Goal: Task Accomplishment & Management: Use online tool/utility

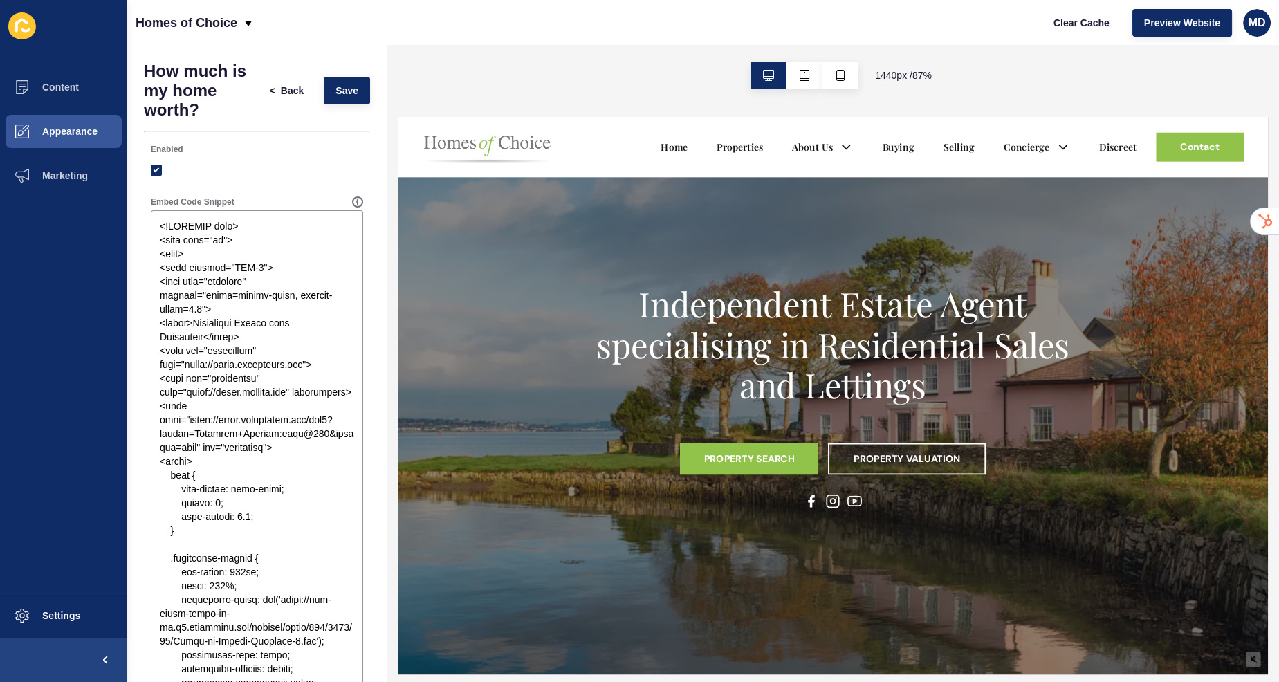
scroll to position [905, 0]
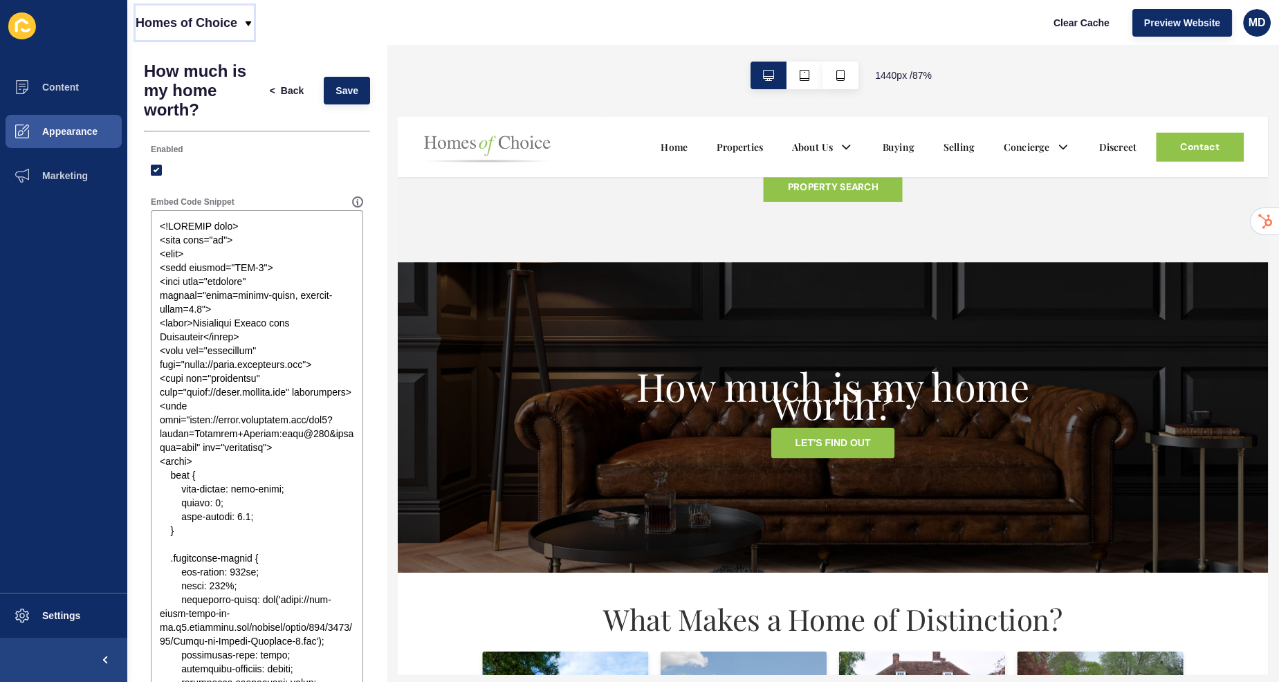
click at [228, 15] on p "Homes of Choice" at bounding box center [187, 23] width 102 height 35
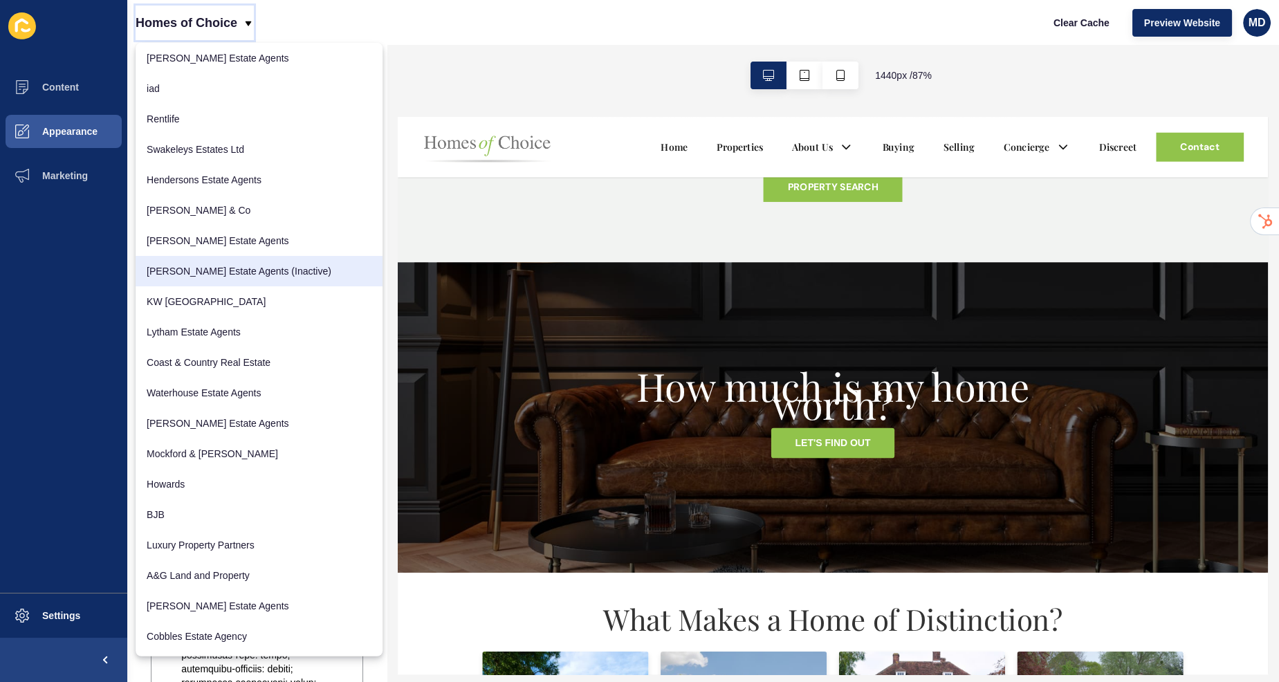
scroll to position [309, 0]
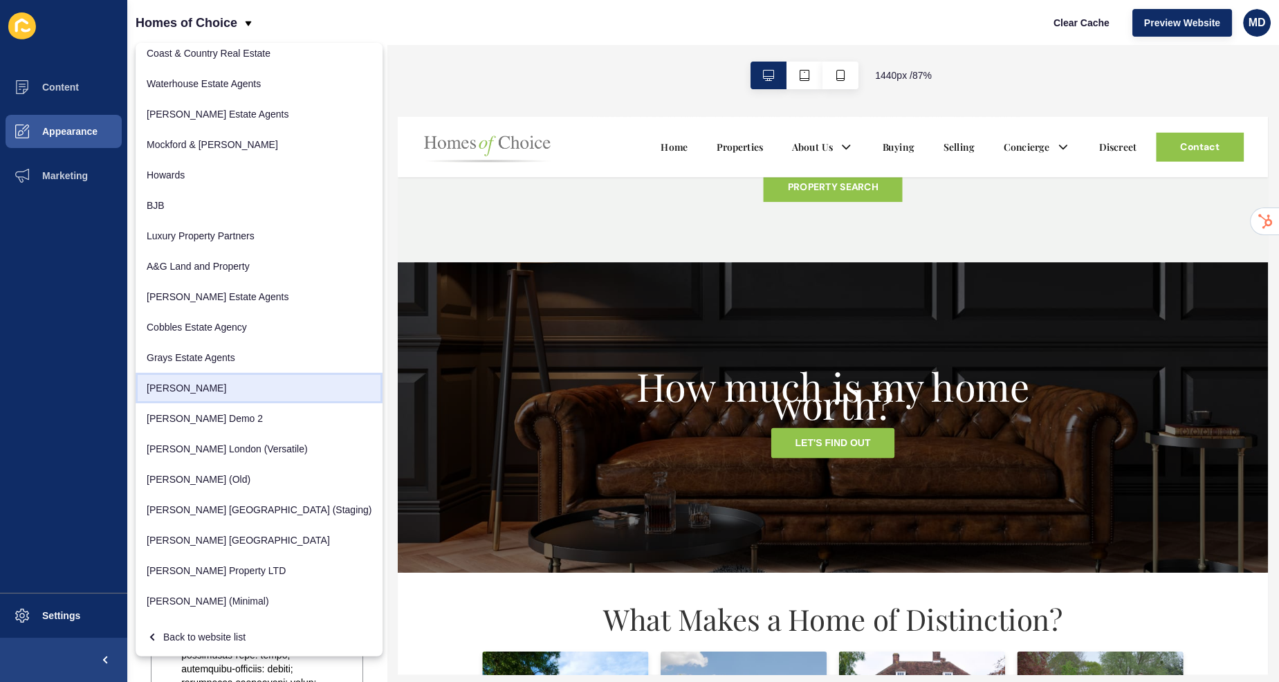
click at [178, 384] on link "[PERSON_NAME]" at bounding box center [259, 388] width 247 height 30
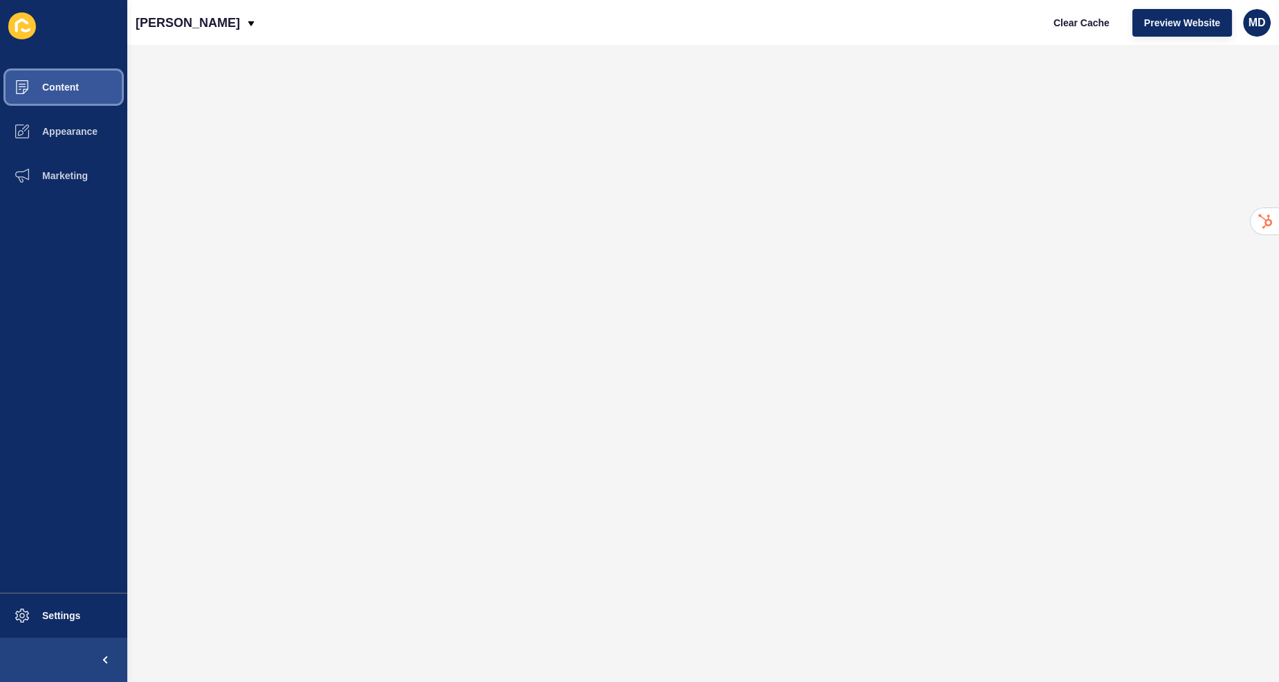
click at [82, 88] on button "Content" at bounding box center [63, 87] width 127 height 44
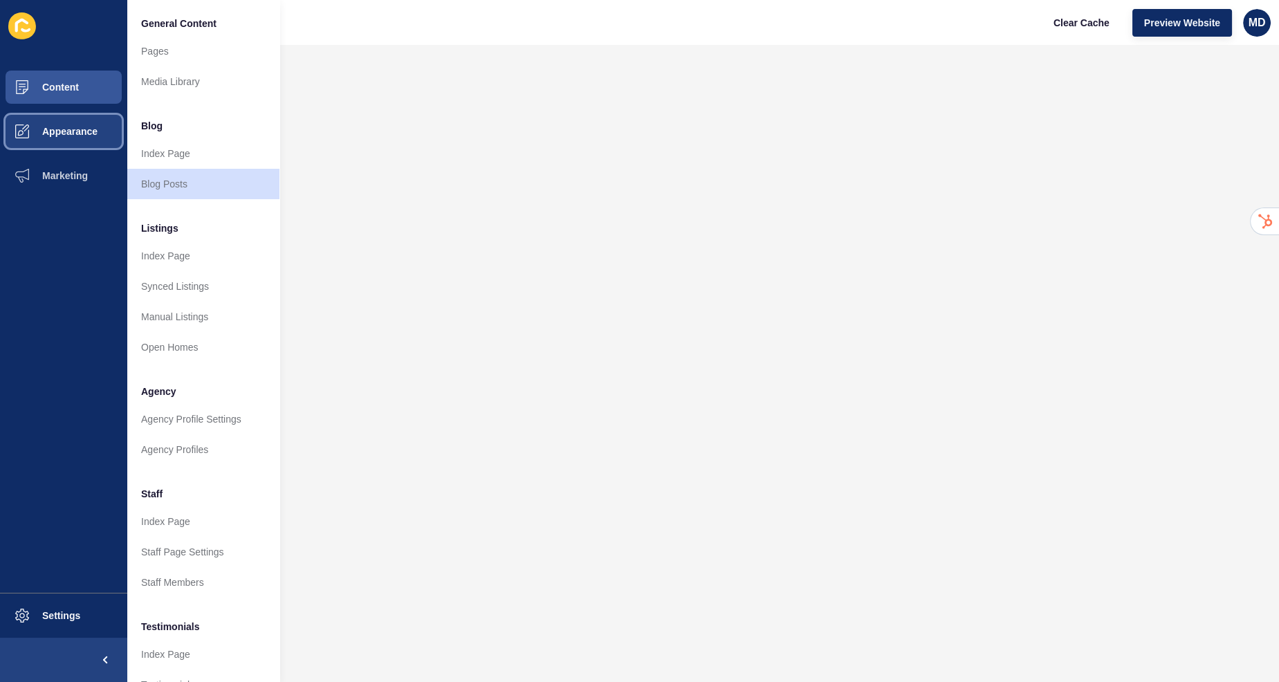
click at [65, 124] on button "Appearance" at bounding box center [63, 131] width 127 height 44
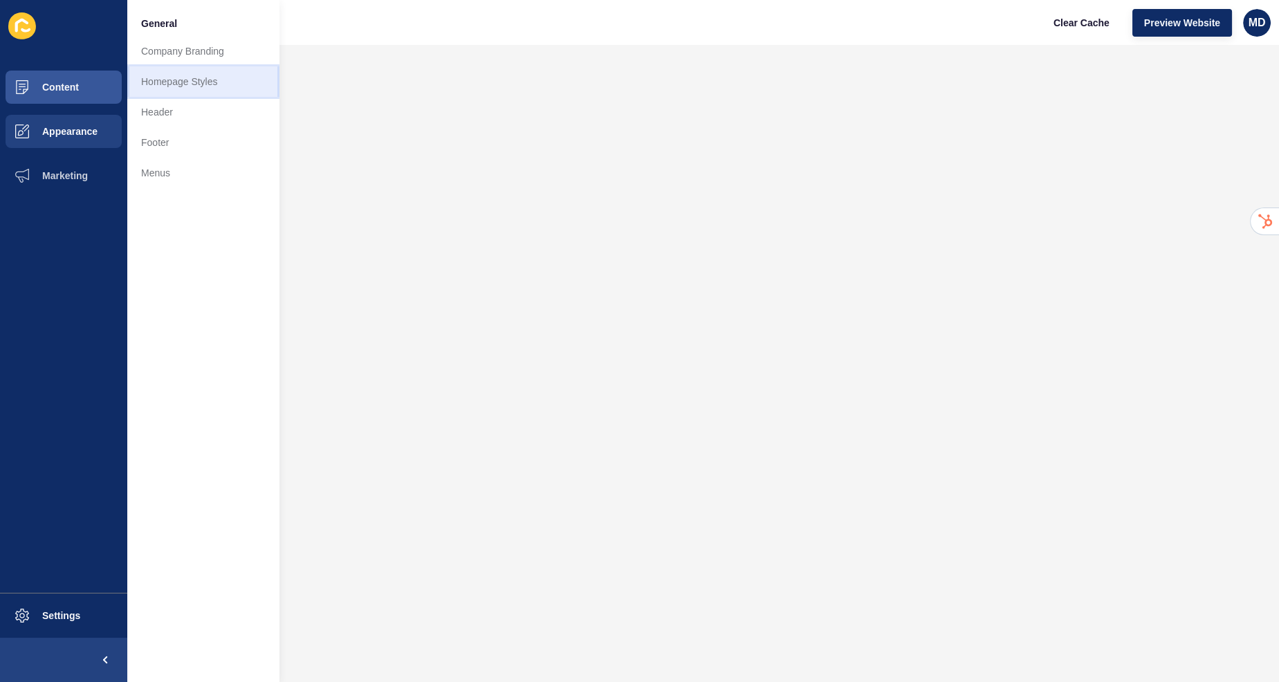
click at [214, 80] on link "Homepage Styles" at bounding box center [203, 81] width 152 height 30
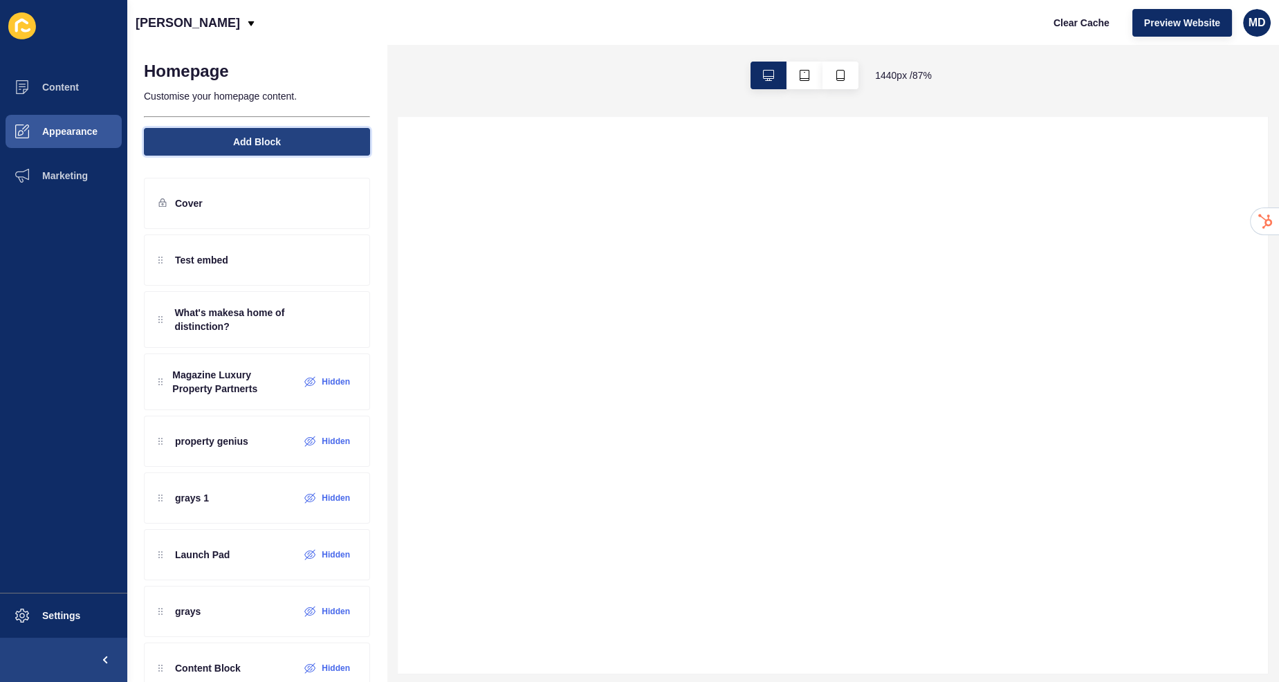
click at [252, 150] on button "Add Block" at bounding box center [257, 142] width 226 height 28
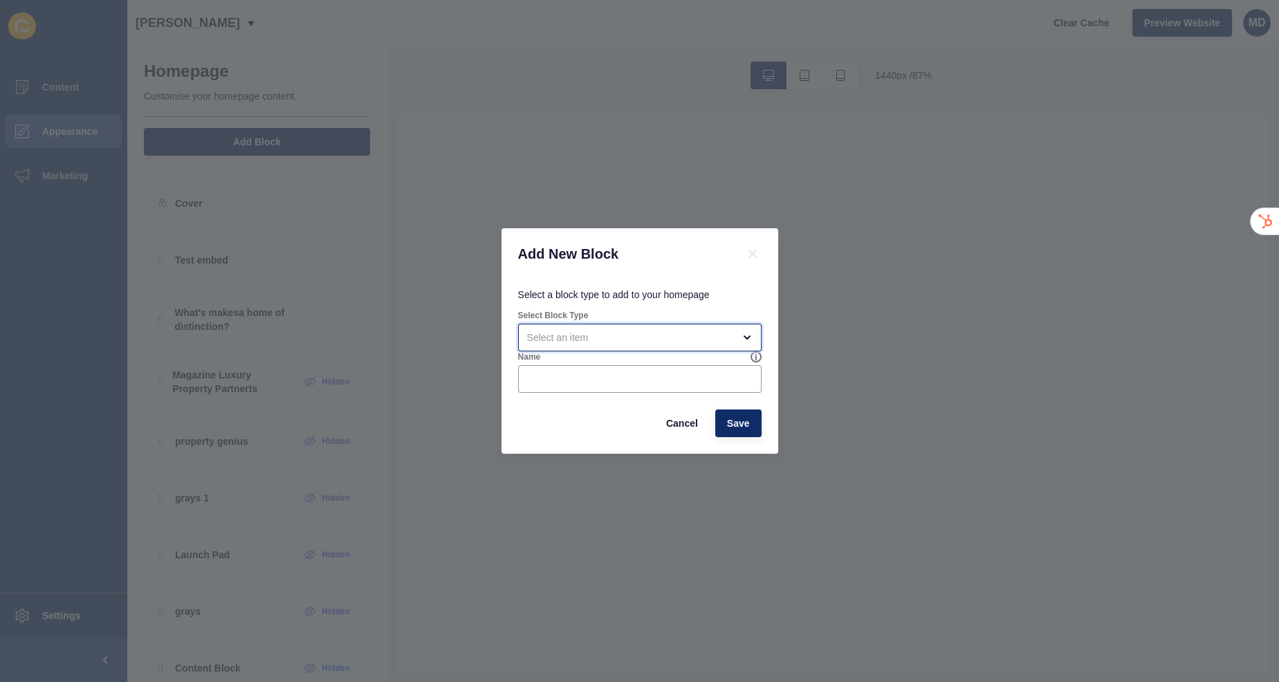
click at [569, 341] on div "open menu" at bounding box center [630, 338] width 206 height 14
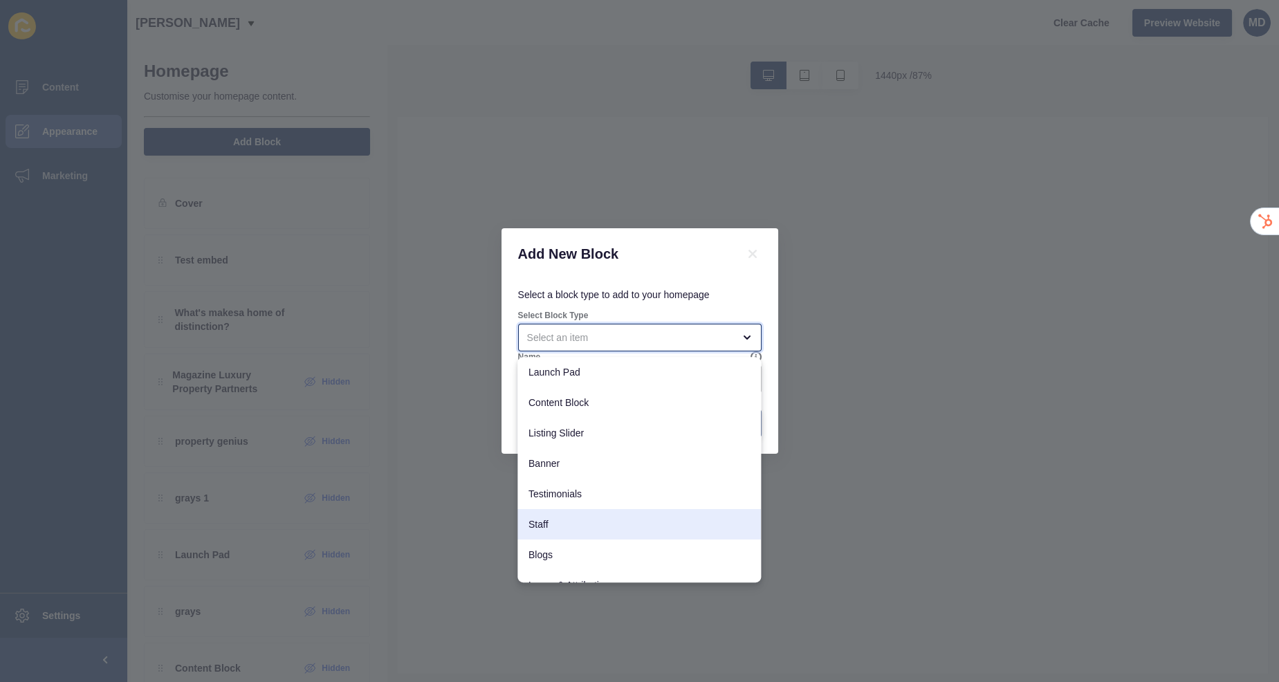
scroll to position [109, 0]
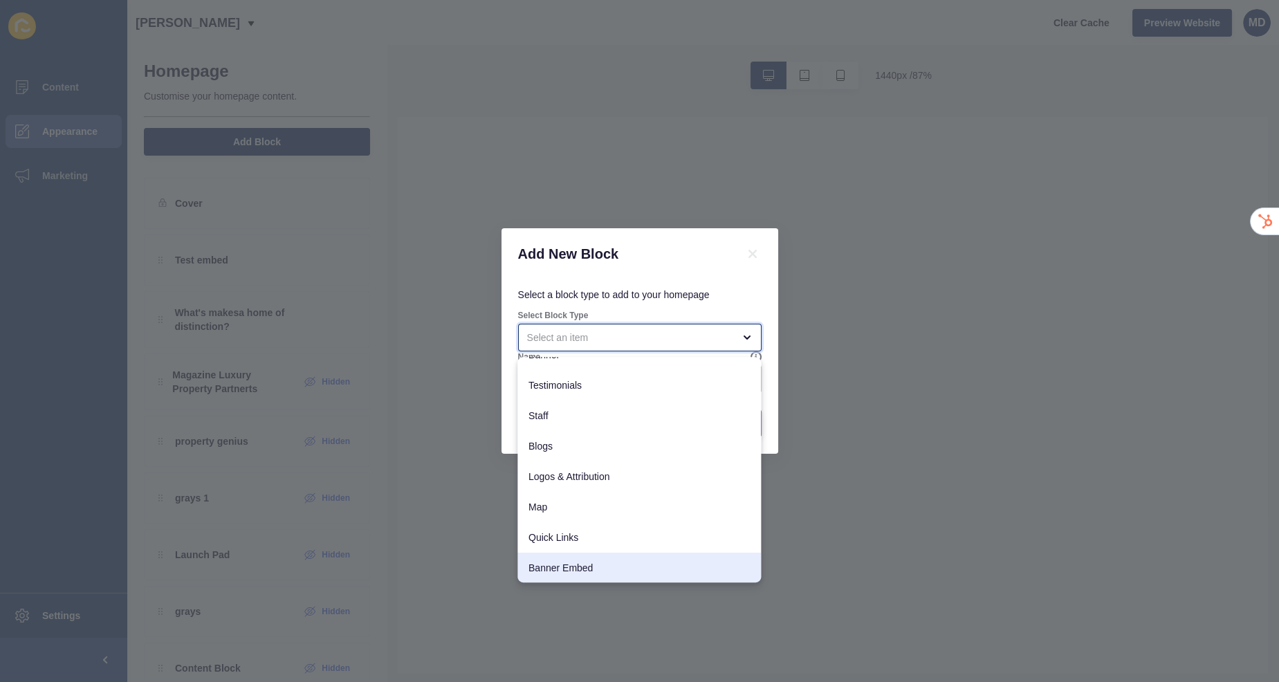
click at [559, 568] on span "Banner Embed" at bounding box center [638, 568] width 221 height 14
type input "Banner Embed"
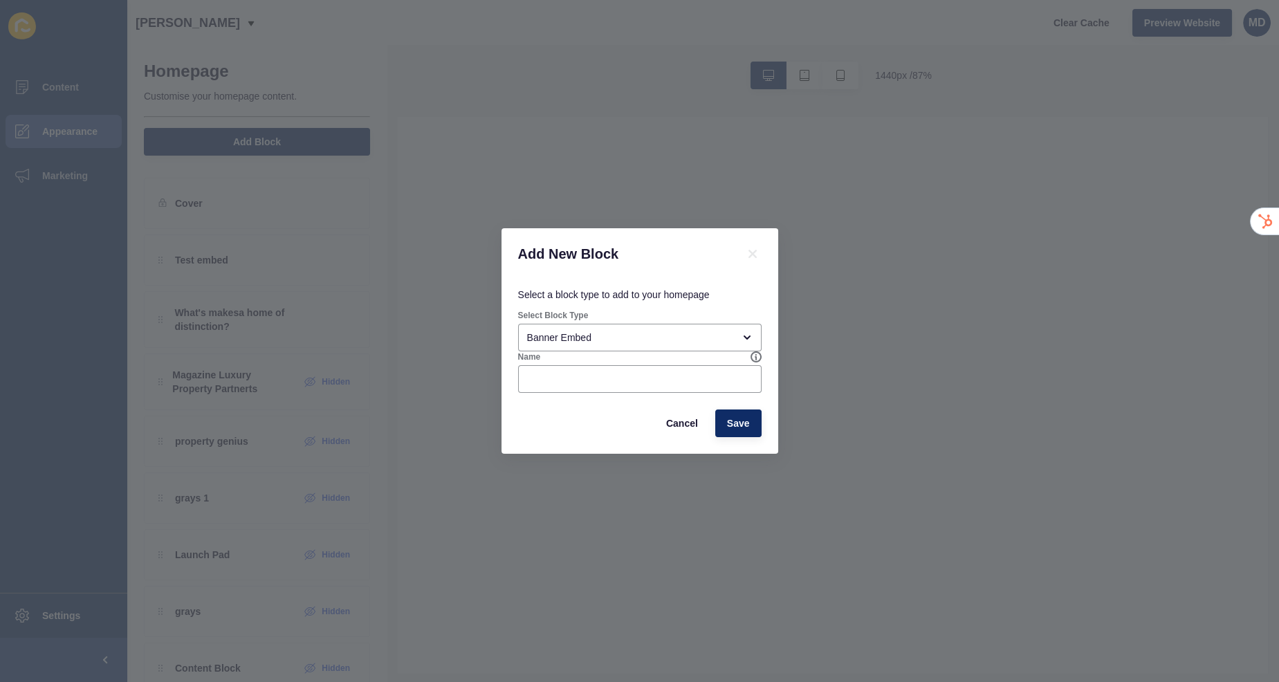
click at [549, 393] on div "Name" at bounding box center [640, 372] width 246 height 44
click at [548, 387] on div at bounding box center [639, 379] width 243 height 28
type input "hoc"
click at [725, 437] on div "Select a block type to add to your homepage Select Block Type Banner Embed Name…" at bounding box center [639, 366] width 277 height 174
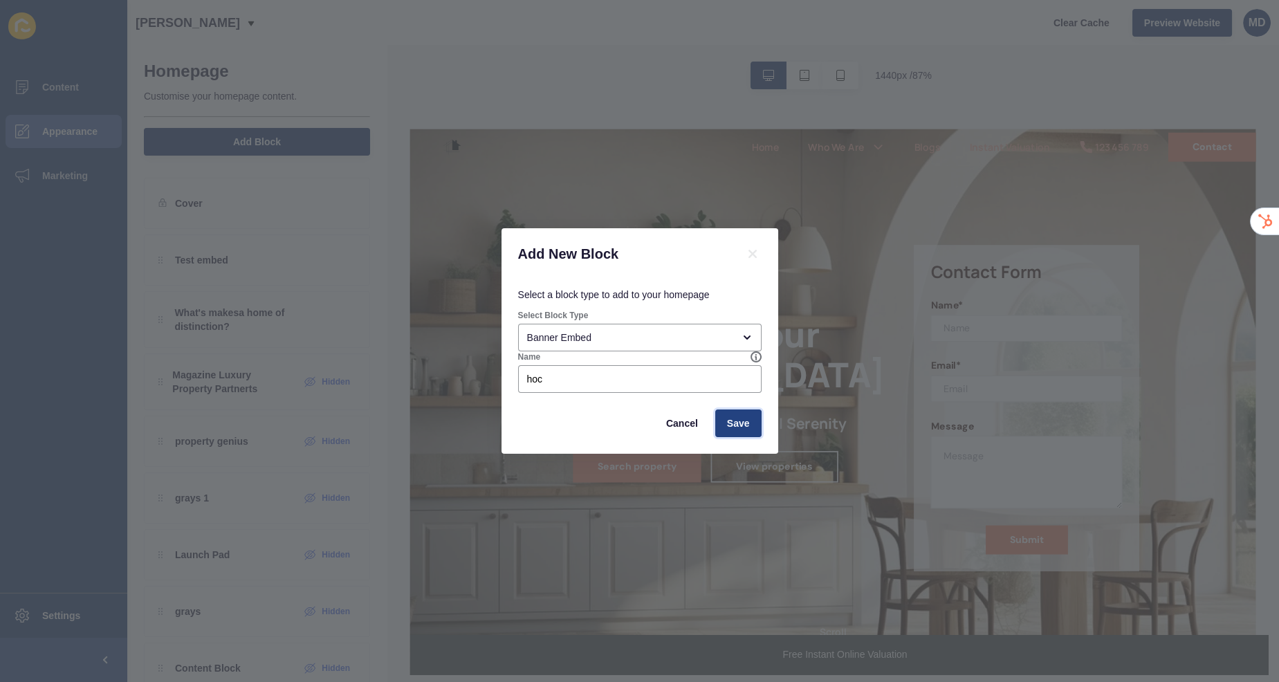
scroll to position [0, 0]
click at [725, 422] on button "Save" at bounding box center [738, 423] width 46 height 28
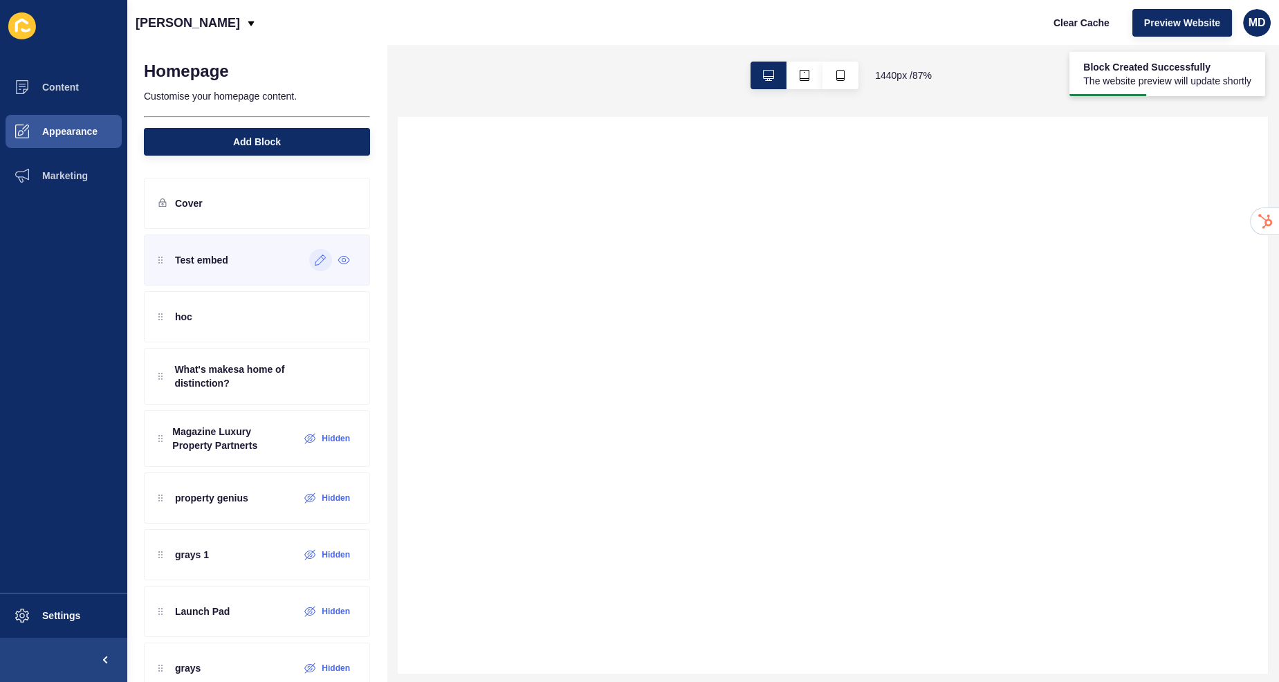
click at [322, 261] on icon at bounding box center [321, 259] width 12 height 11
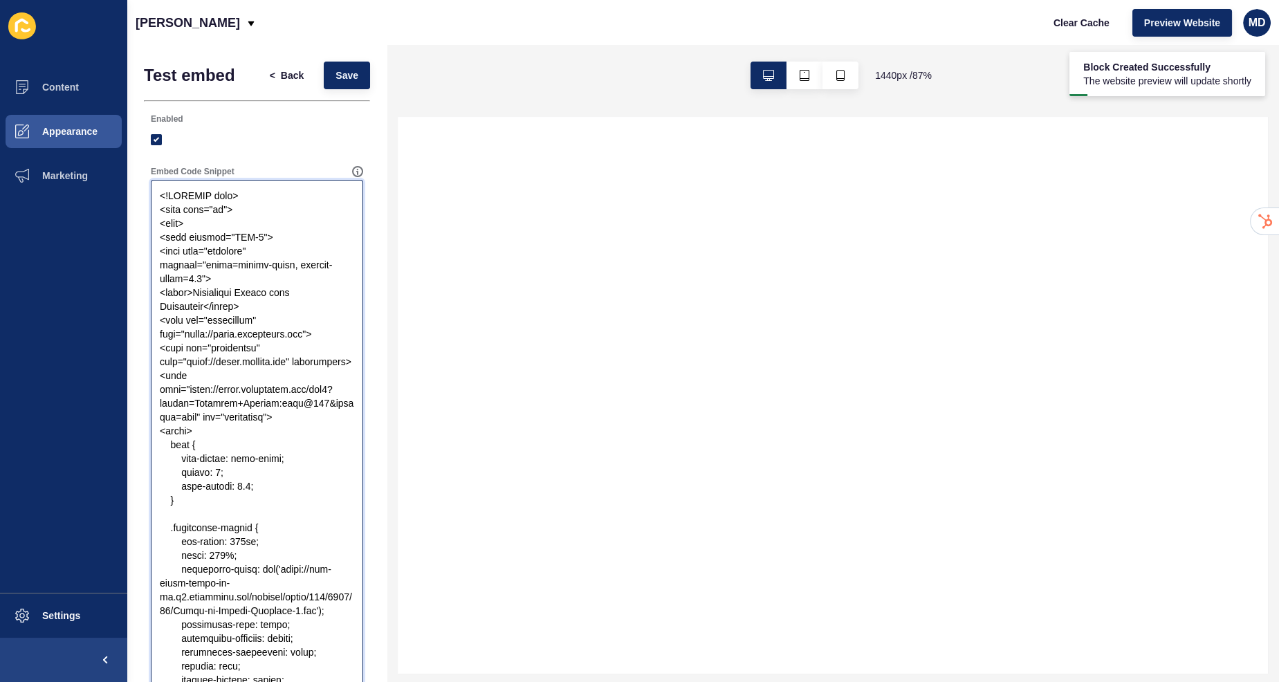
click at [254, 257] on textarea "Embed Code Snippet" at bounding box center [257, 458] width 208 height 553
paste textarea ".replicated-banner { min-height: 514px; width: 100%; background-image: url('[UR…"
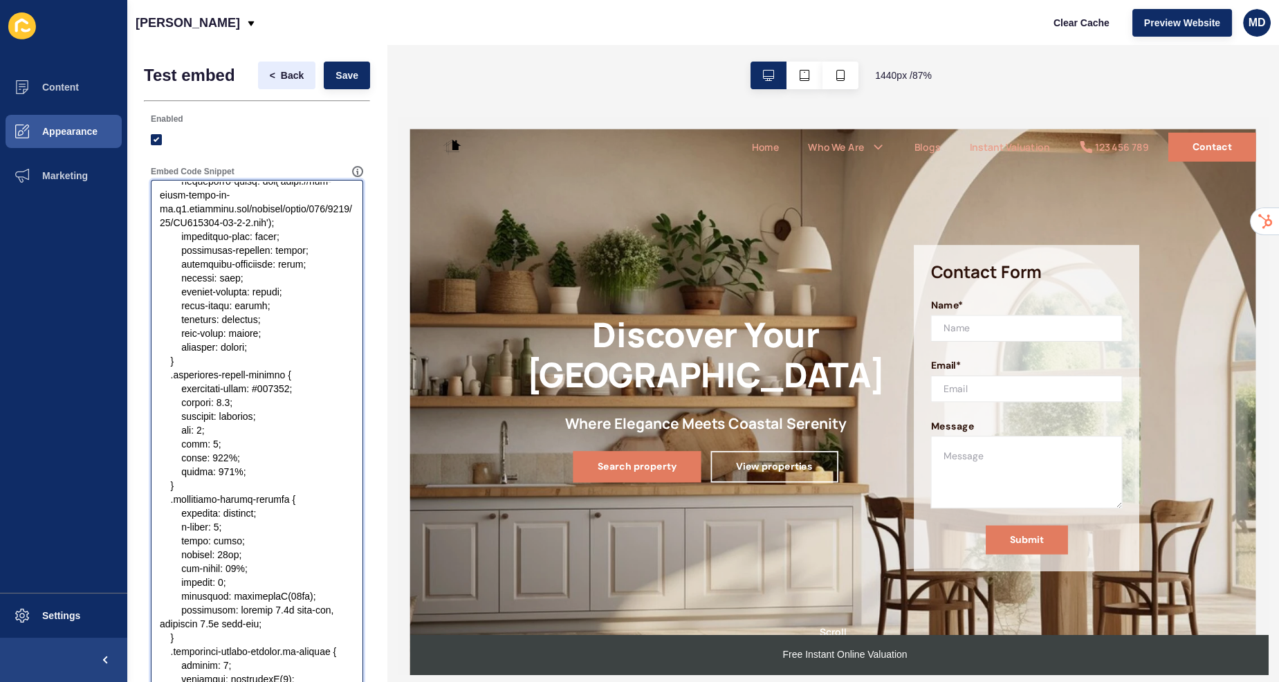
type textarea "<!DOCTYPE html> <html lang="en"> <head> <meta charset="UTF-8"> <meta name="view…"
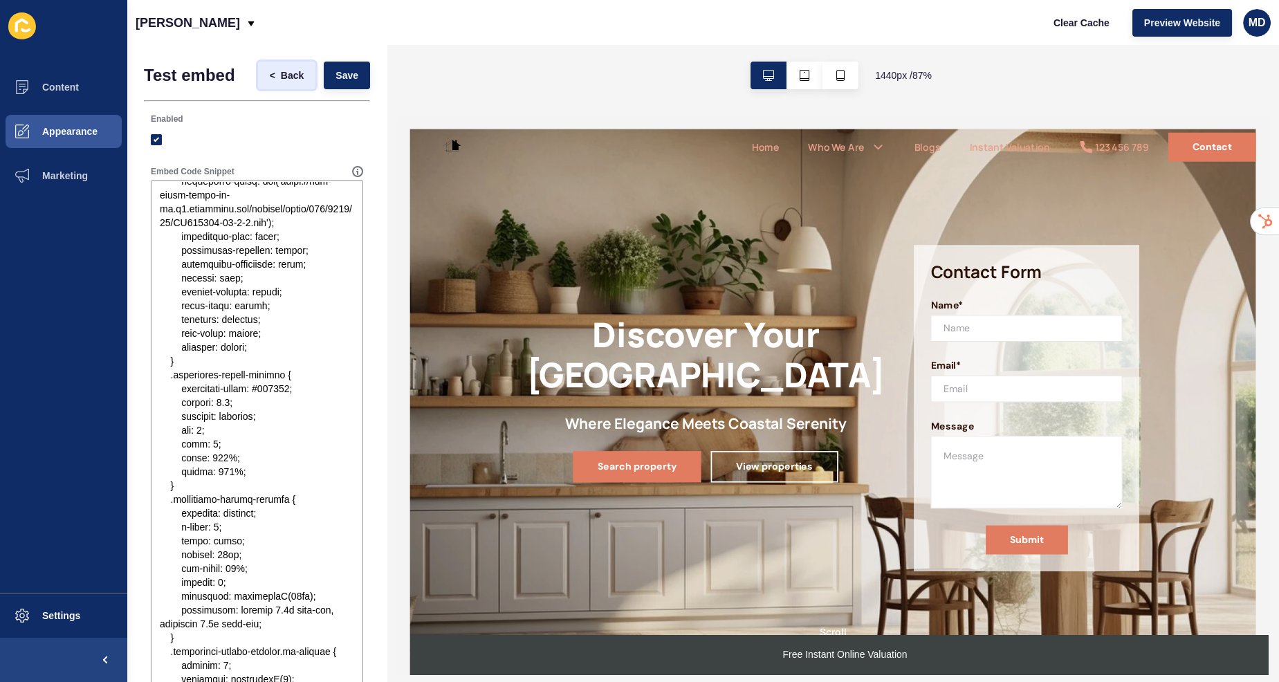
click at [288, 66] on button "< Back" at bounding box center [287, 76] width 58 height 28
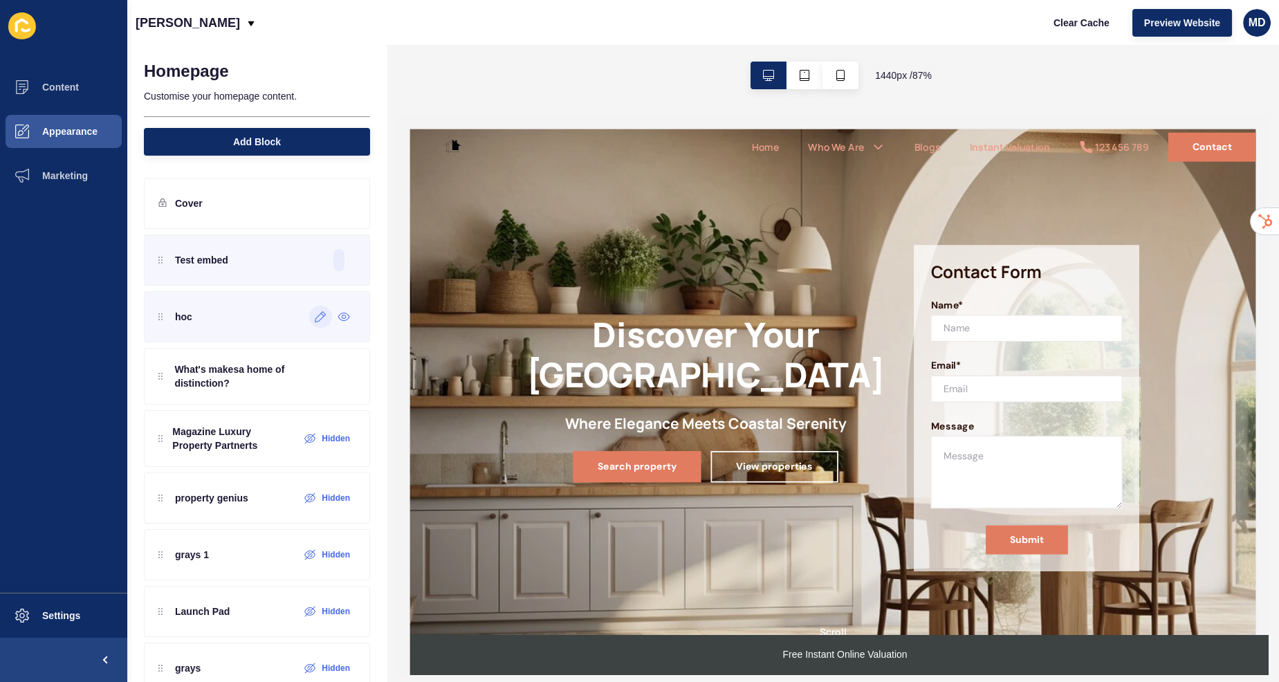
click at [319, 315] on icon at bounding box center [321, 316] width 12 height 11
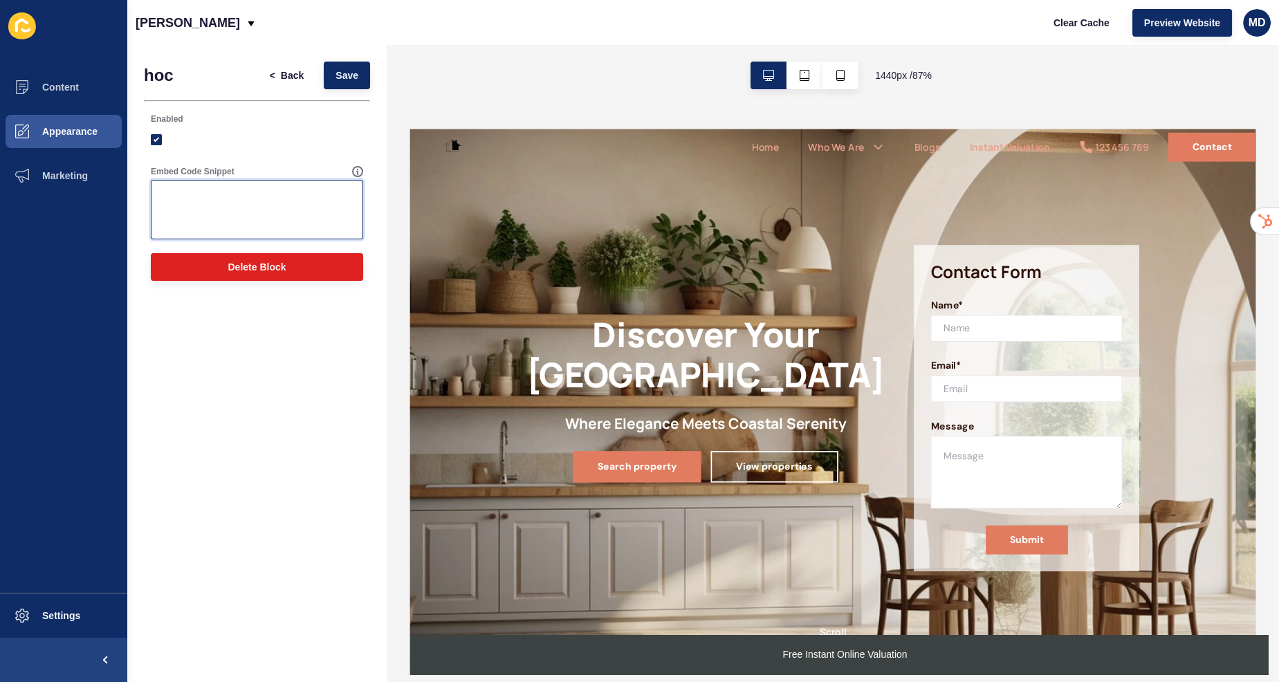
click at [276, 222] on textarea "Embed Code Snippet" at bounding box center [257, 209] width 208 height 55
paste textarea "<!DOCTYPE html> <html lang="en"> <head> <meta charset="UTF-8"> <meta name="view…"
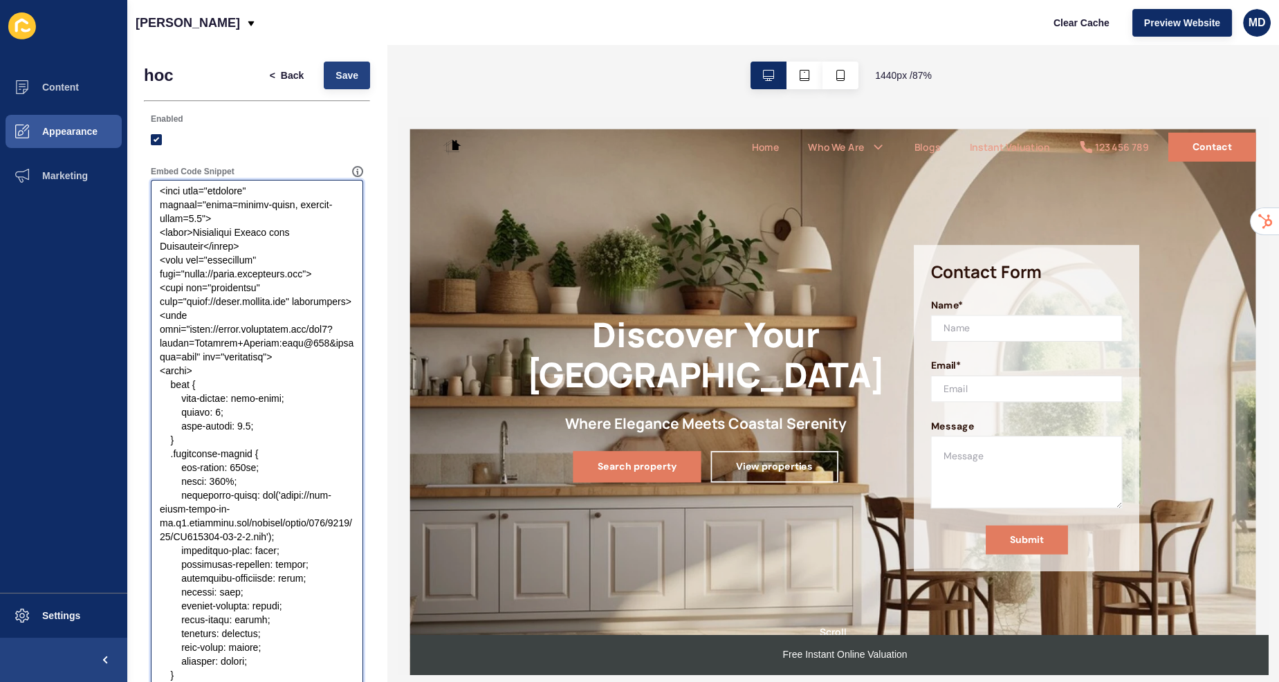
type textarea "<!DOCTYPE html> <html lang="en"> <head> <meta charset="UTF-8"> <meta name="view…"
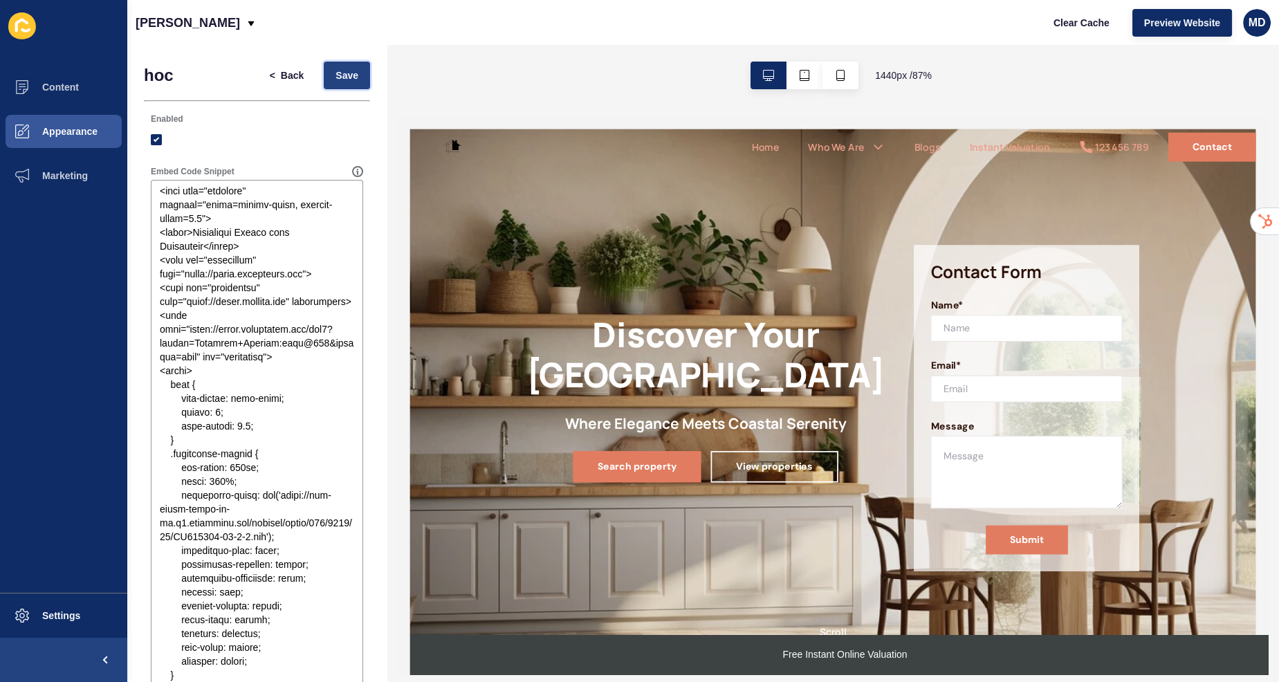
click at [346, 74] on span "Save" at bounding box center [346, 75] width 23 height 14
click at [1080, 24] on span "Clear Cache" at bounding box center [1081, 23] width 56 height 14
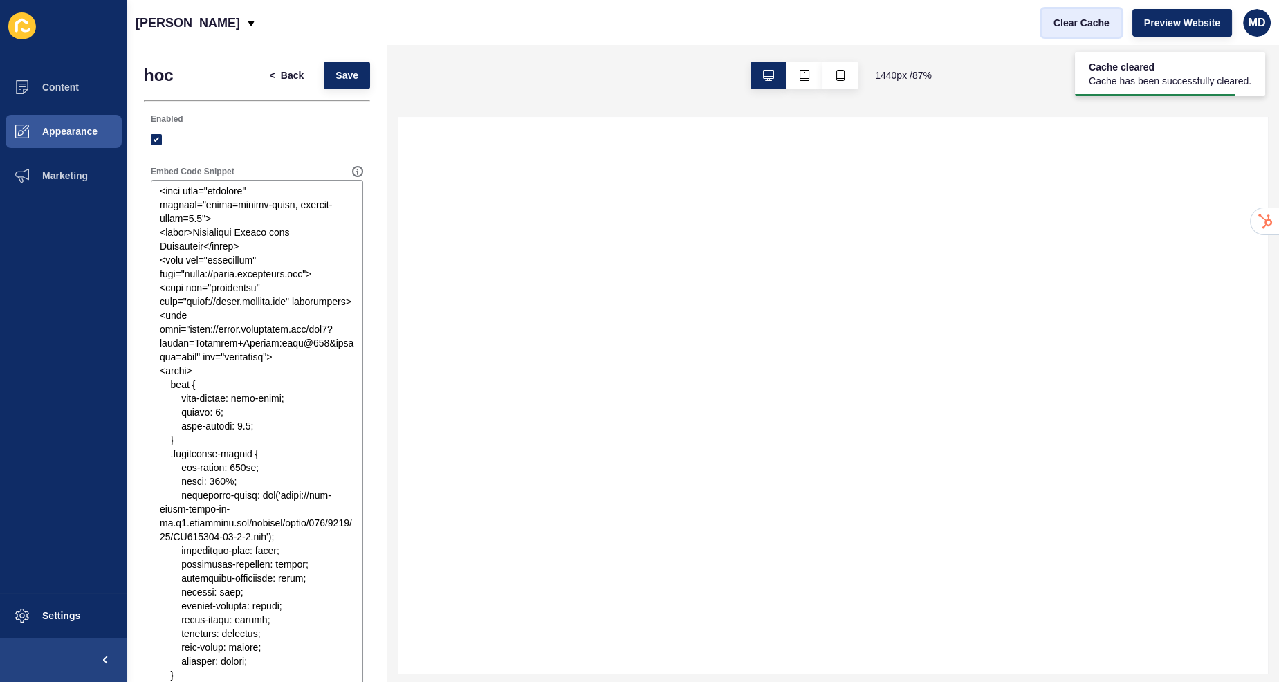
click at [1077, 19] on span "Clear Cache" at bounding box center [1081, 23] width 56 height 14
click at [1217, 19] on span "Preview Website" at bounding box center [1182, 23] width 76 height 14
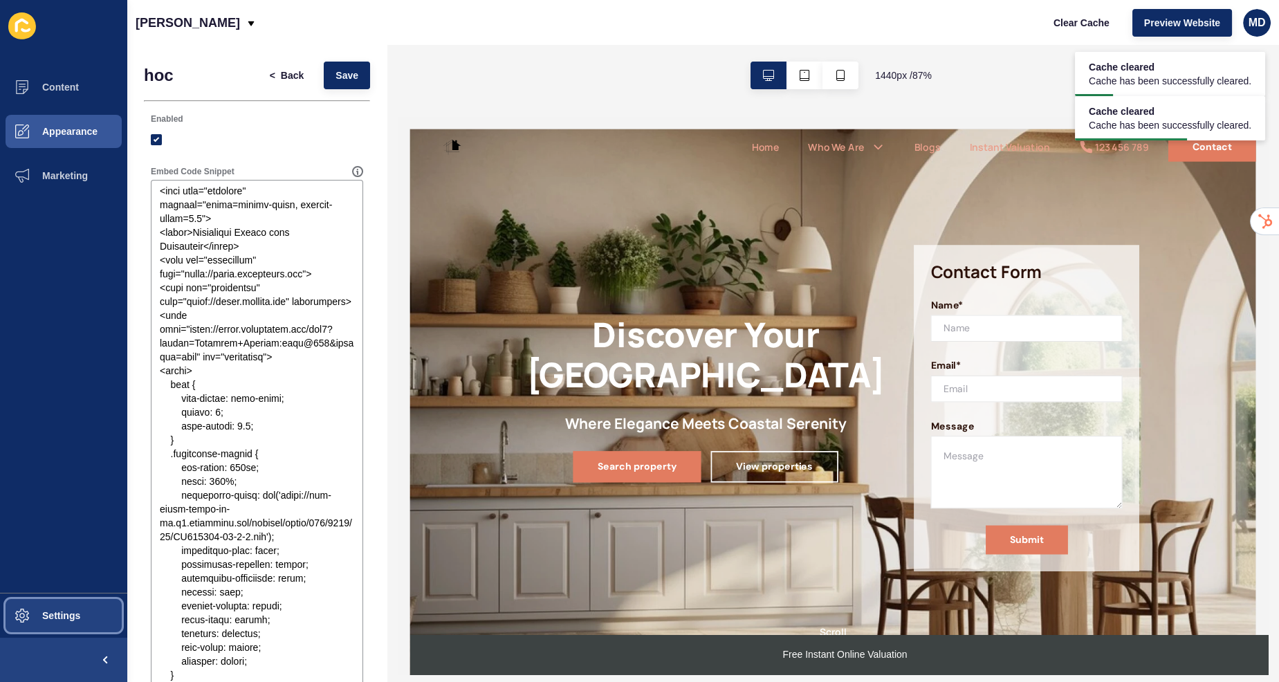
click at [61, 627] on button "Settings" at bounding box center [63, 615] width 127 height 44
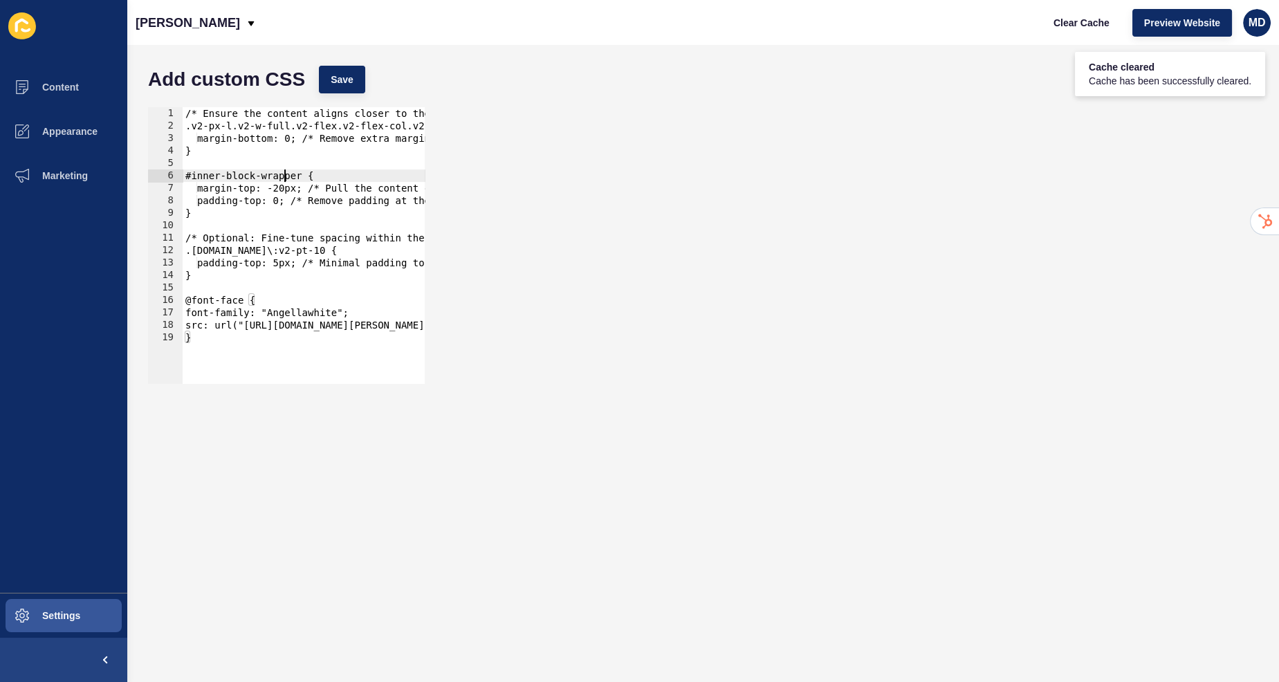
click at [285, 180] on div "/* Ensure the content aligns closer to the banner */ .v2-px-l.v2-w-full.v2-flex…" at bounding box center [546, 258] width 726 height 302
type textarea "src: url("[URL][DOMAIN_NAME][PERSON_NAME]") format("opentype"); }"
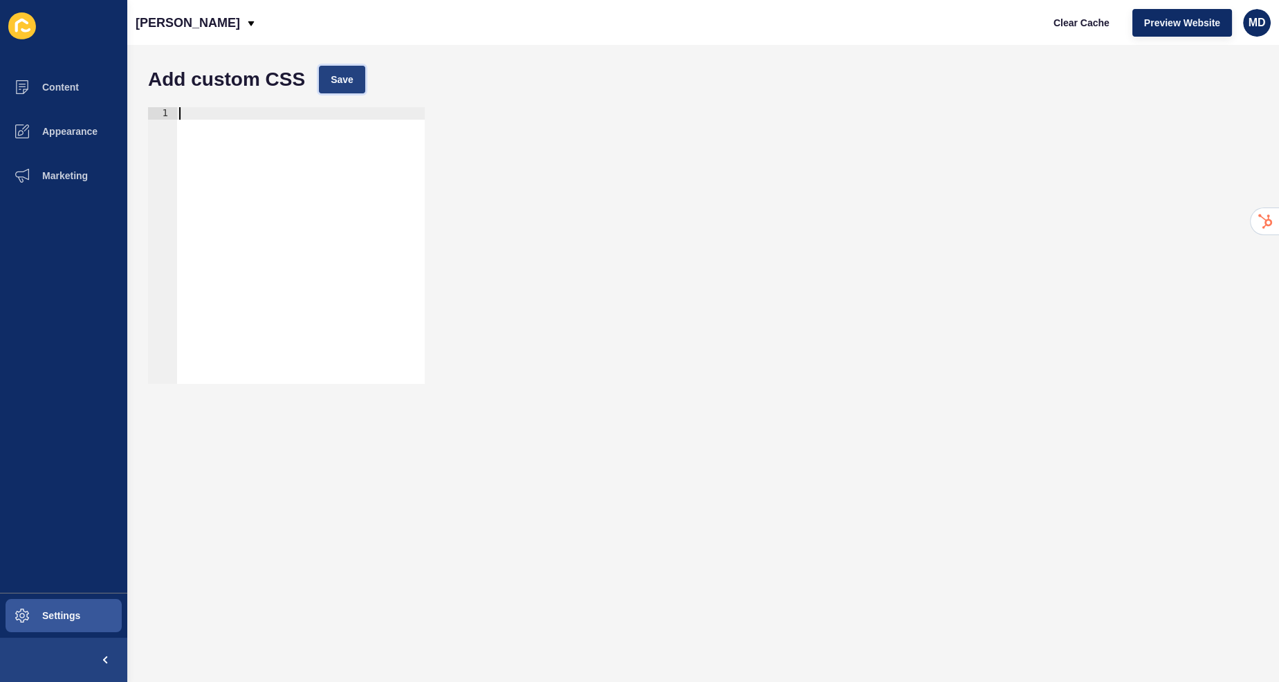
click at [345, 79] on span "Save" at bounding box center [342, 80] width 23 height 14
click at [1079, 28] on span "Clear Cache" at bounding box center [1081, 23] width 56 height 14
click at [174, 30] on p "[PERSON_NAME]" at bounding box center [188, 23] width 104 height 35
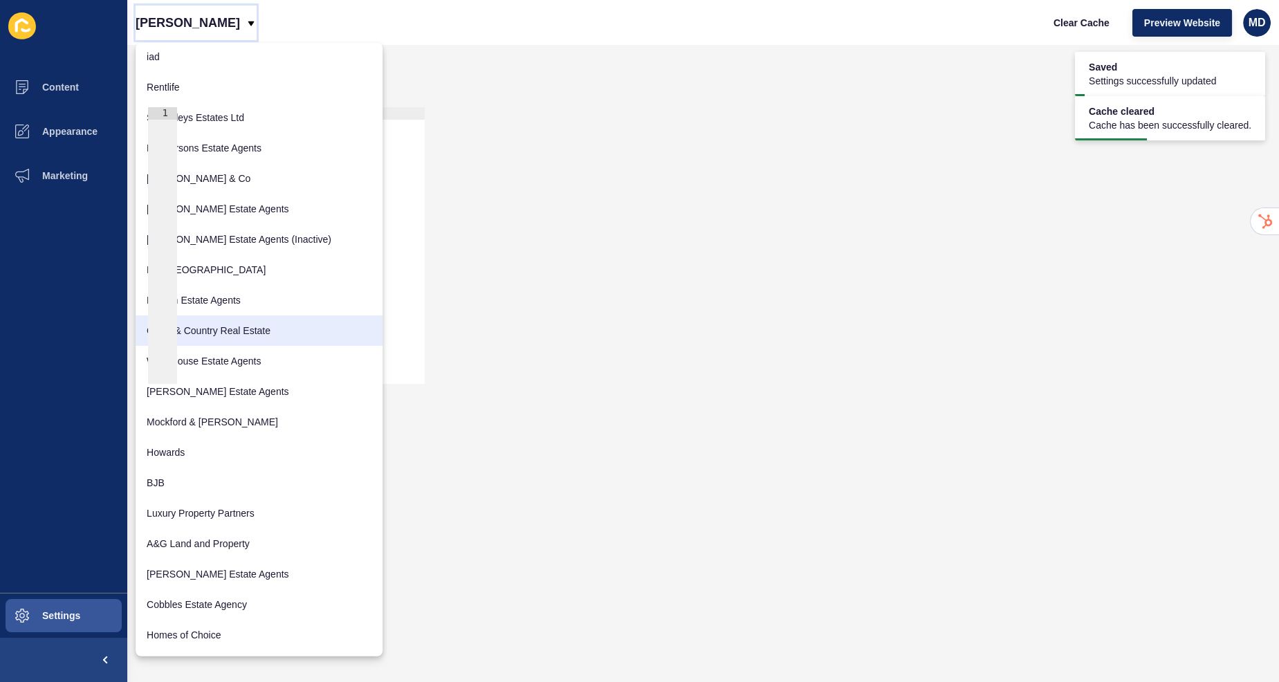
scroll to position [309, 0]
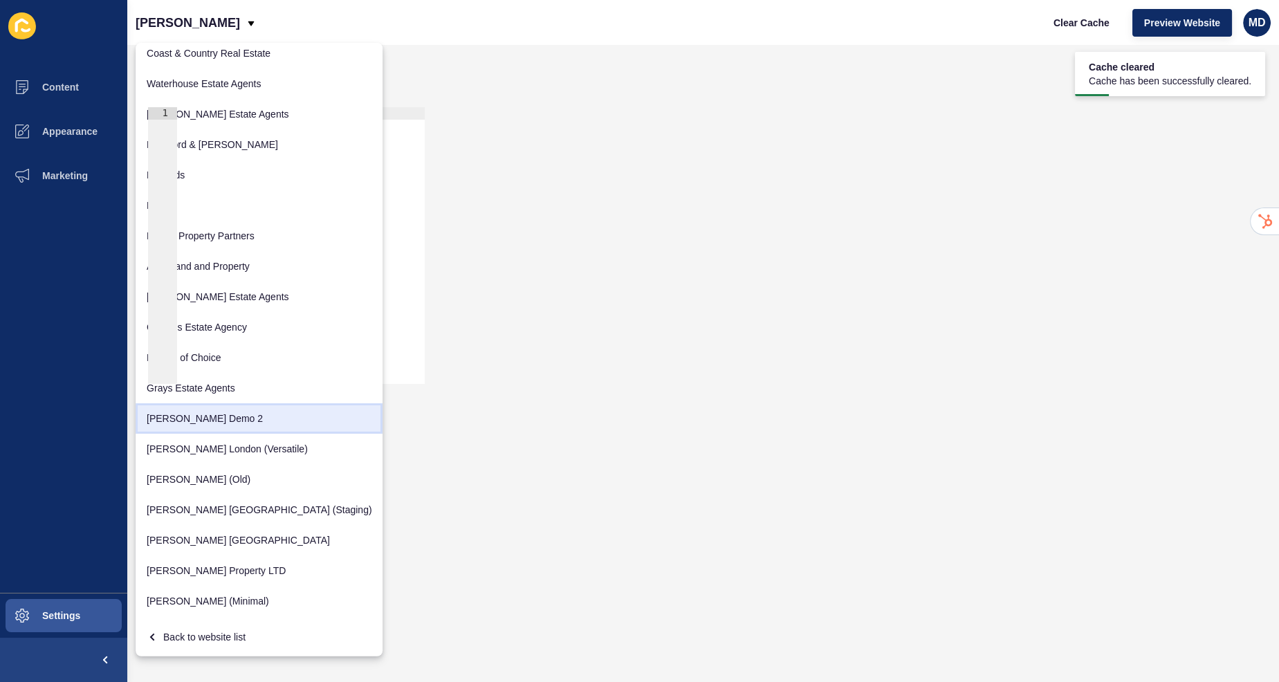
click at [174, 416] on link "[PERSON_NAME] Demo 2" at bounding box center [259, 418] width 247 height 30
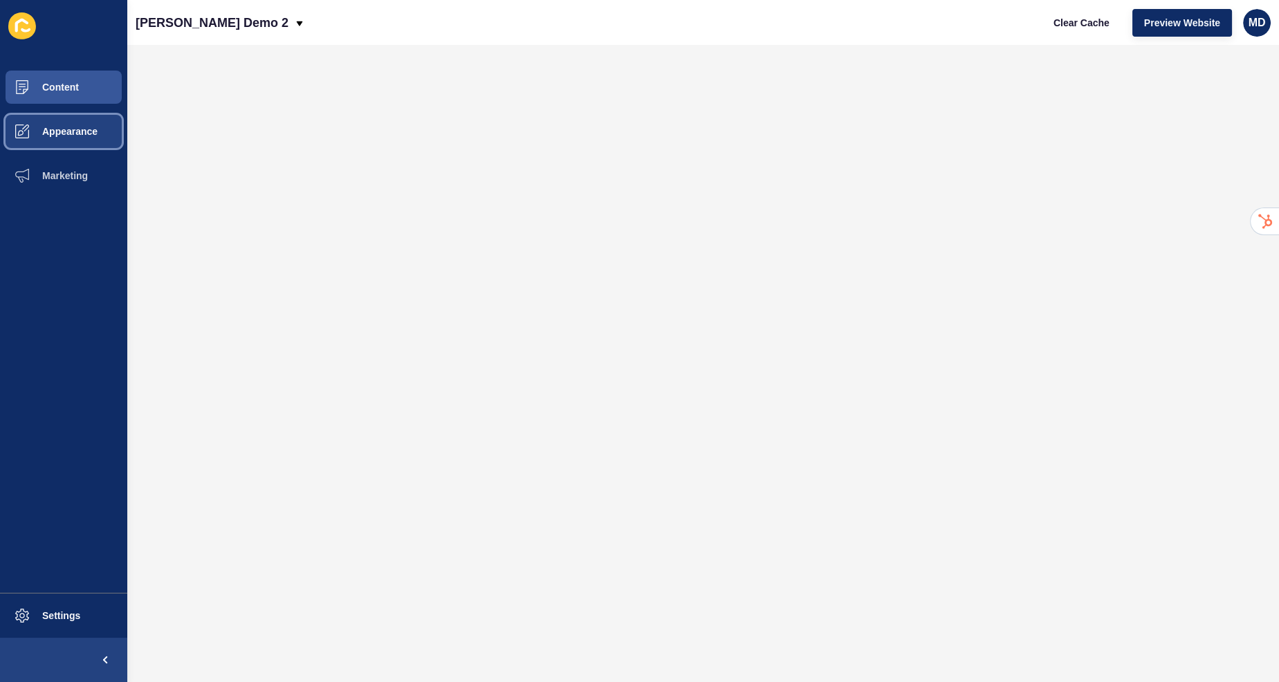
click at [104, 127] on button "Appearance" at bounding box center [63, 131] width 127 height 44
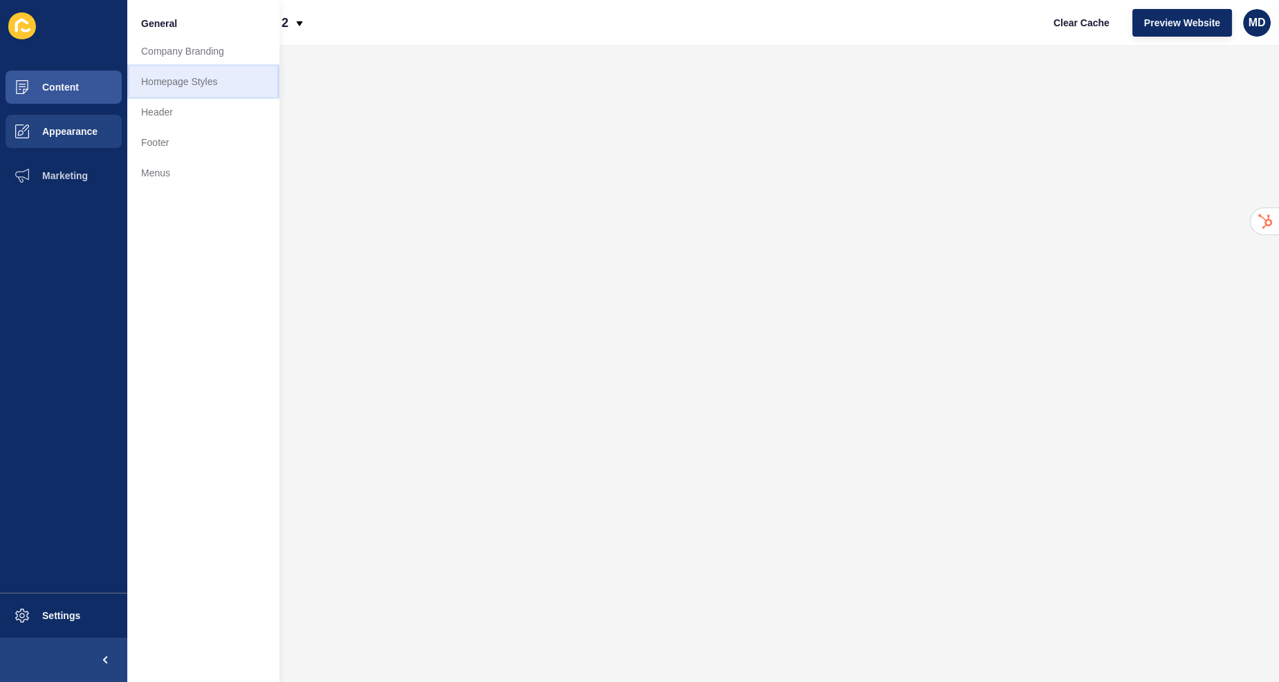
click at [216, 86] on link "Homepage Styles" at bounding box center [203, 81] width 152 height 30
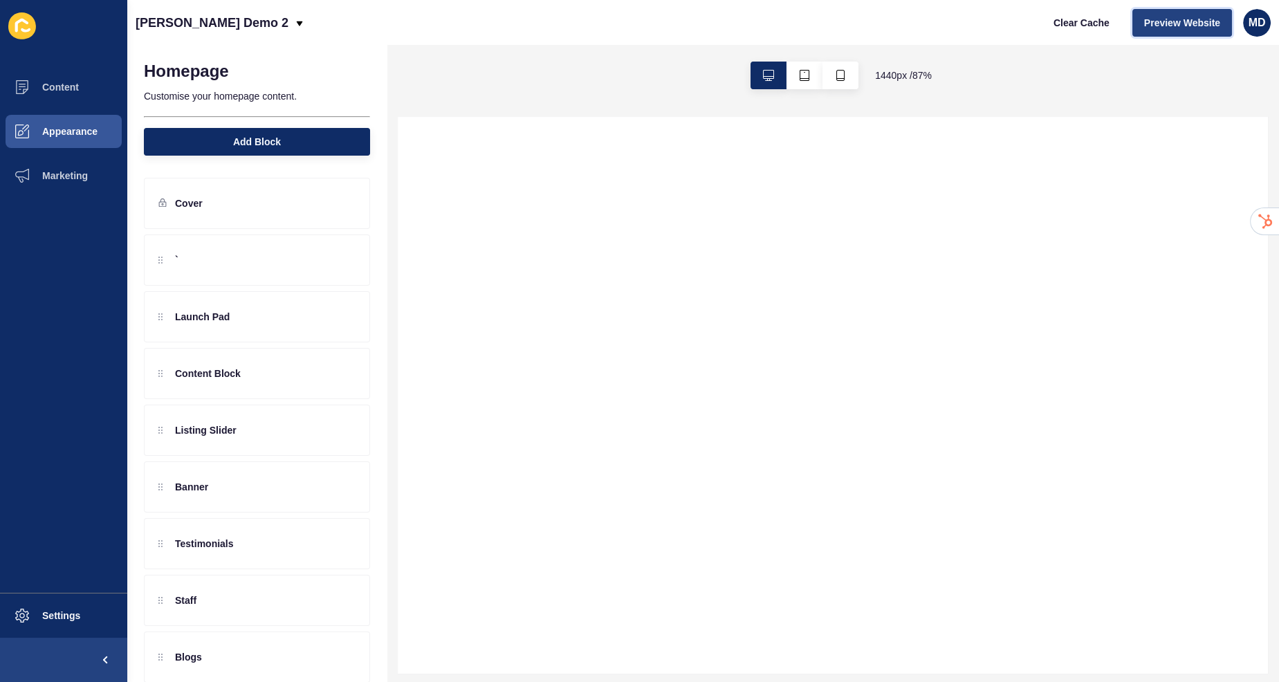
click at [1207, 20] on span "Preview Website" at bounding box center [1182, 23] width 76 height 14
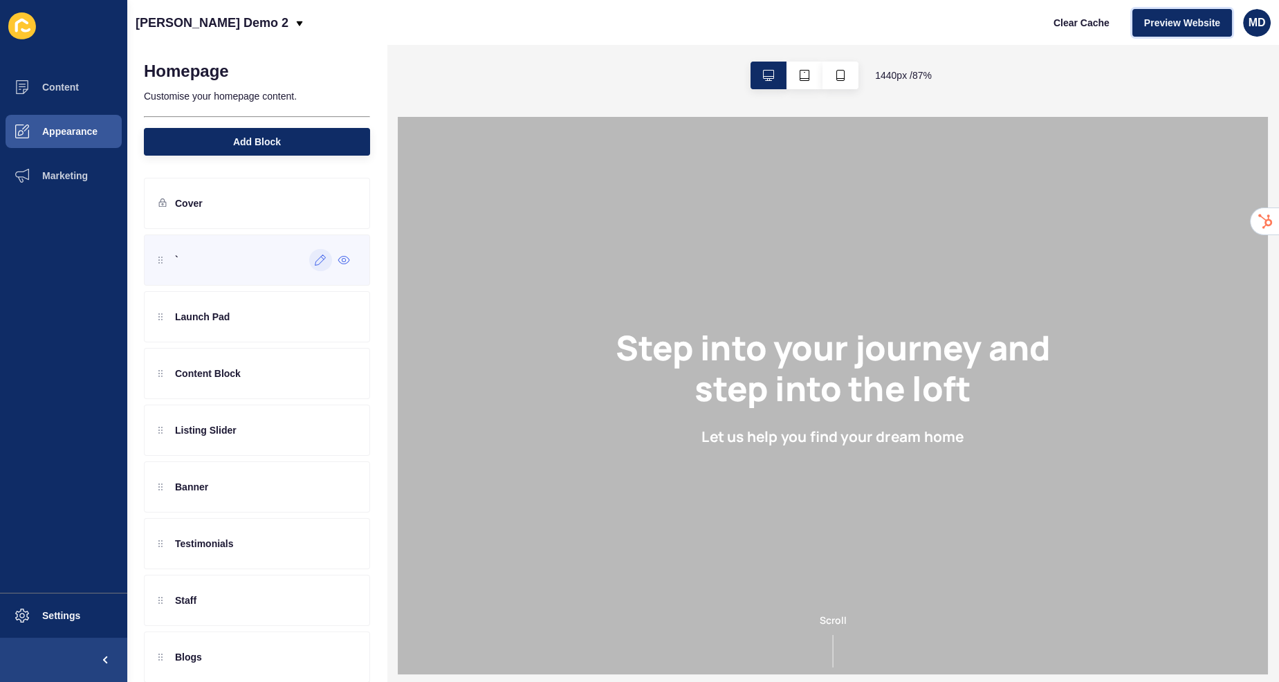
click at [312, 266] on div at bounding box center [320, 260] width 23 height 22
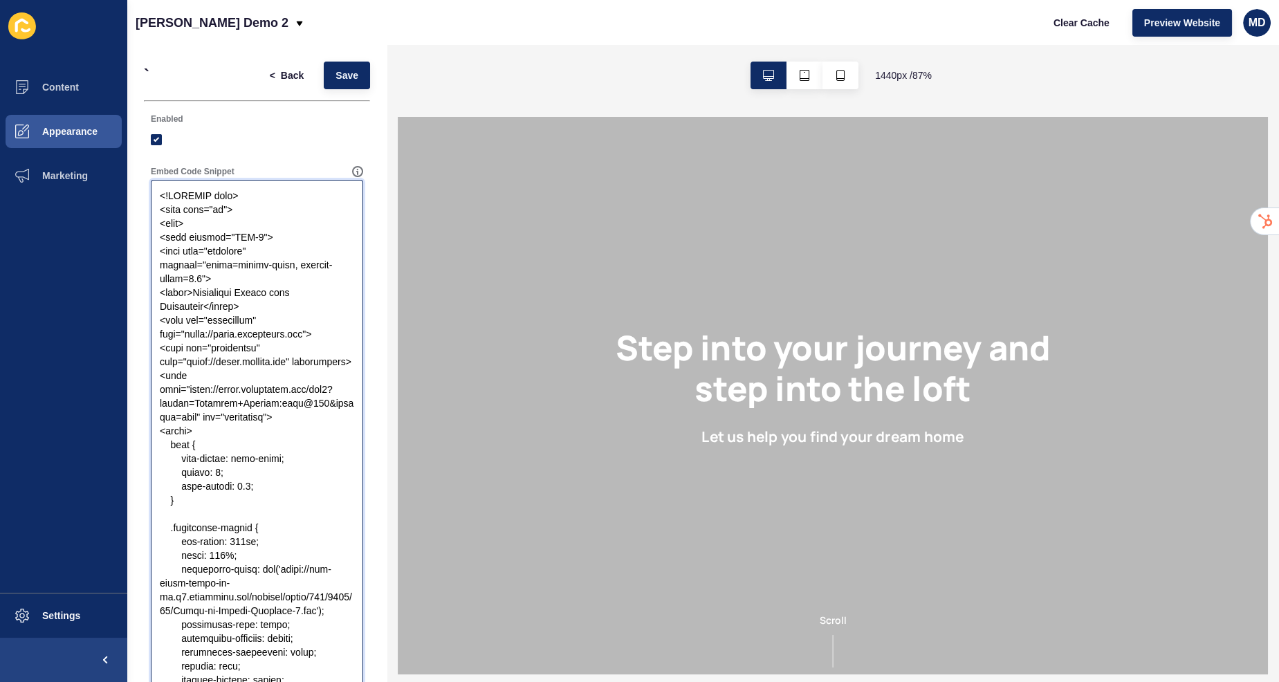
click at [278, 268] on textarea "Embed Code Snippet" at bounding box center [257, 458] width 208 height 553
paste textarea ".replicated-banner { min-height: 514px; width: 100%; background-image: url('[UR…"
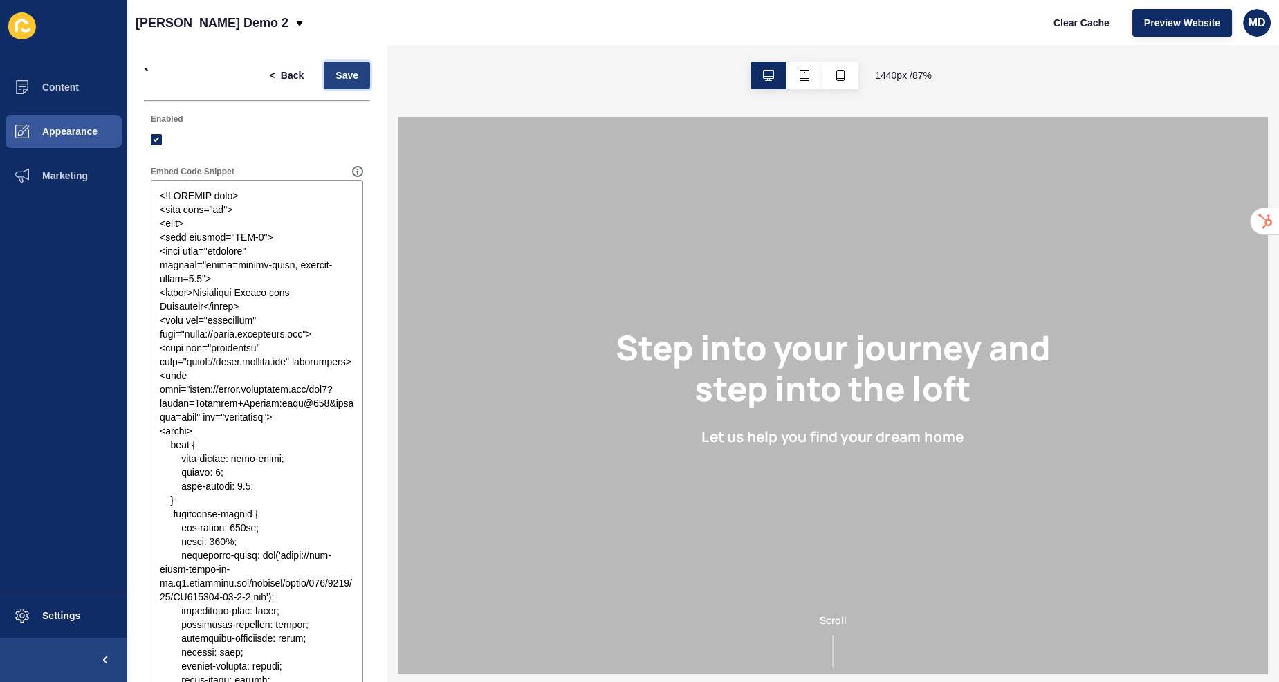
click at [342, 70] on span "Save" at bounding box center [346, 75] width 23 height 14
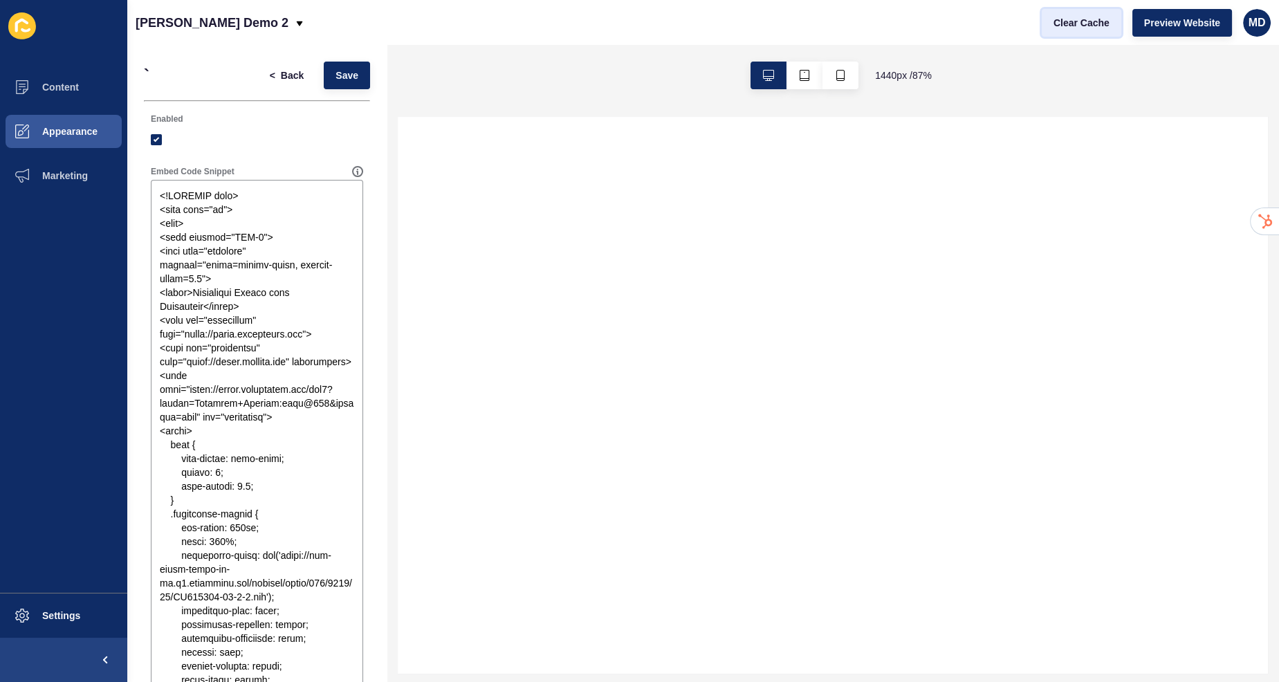
click at [1088, 28] on span "Clear Cache" at bounding box center [1081, 23] width 56 height 14
click at [1171, 29] on button "Preview Website" at bounding box center [1182, 23] width 100 height 28
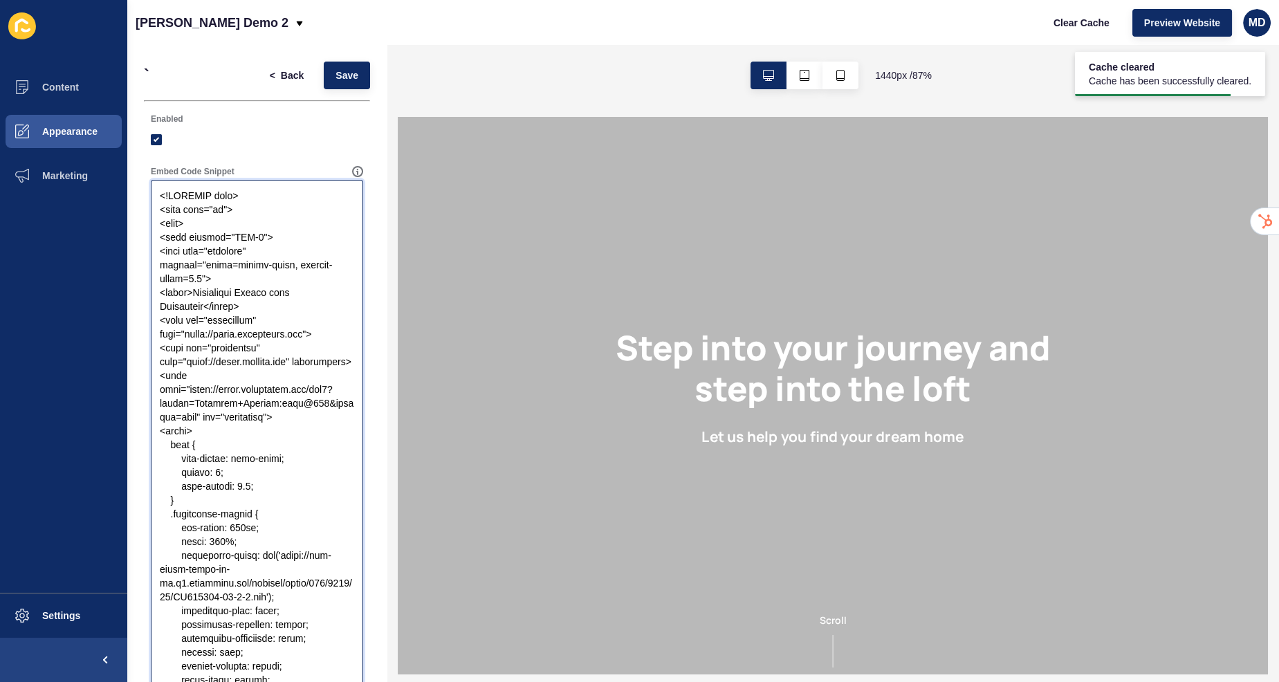
click at [245, 416] on textarea "Embed Code Snippet" at bounding box center [257, 458] width 208 height 553
click at [263, 266] on textarea "Embed Code Snippet" at bounding box center [257, 458] width 208 height 553
paste textarea "h3 { font-weight: 400; font-size: 1.25em; line-height: 1.6; margin-bottom: 20px…"
type textarea "<!DOCTYPE html> <html lang="en"> <head> <meta charset="UTF-8"> <meta name="view…"
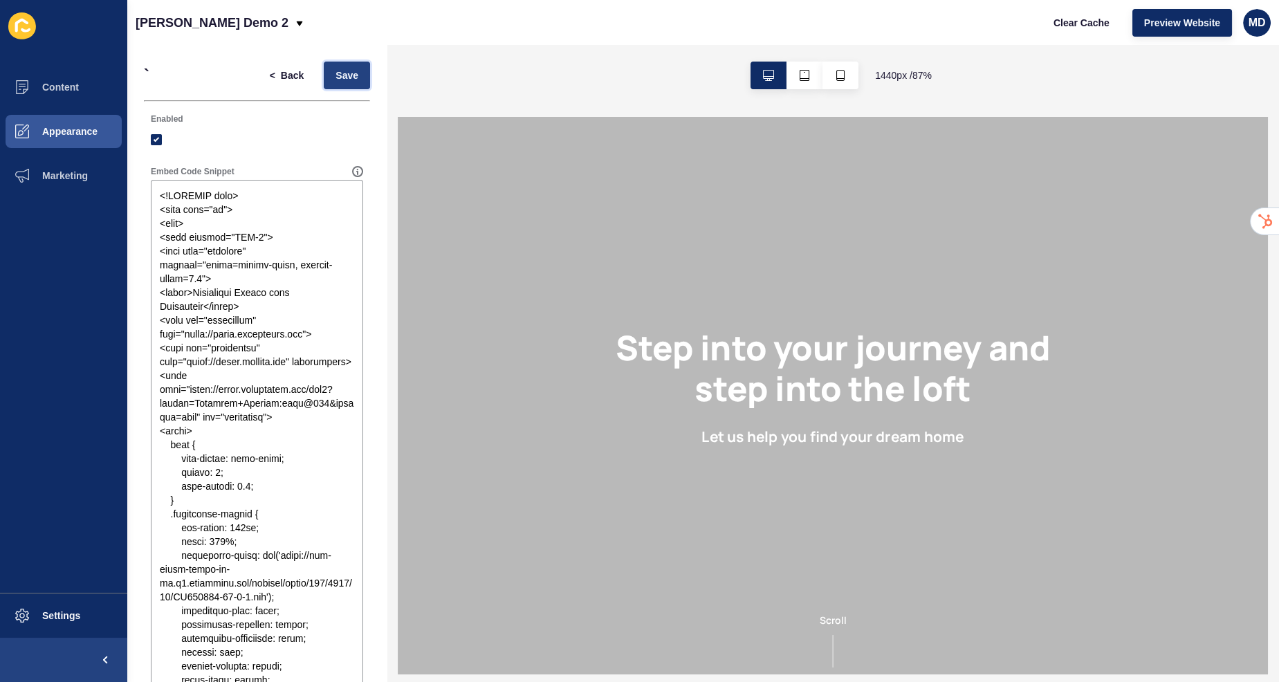
click at [352, 77] on span "Save" at bounding box center [346, 75] width 23 height 14
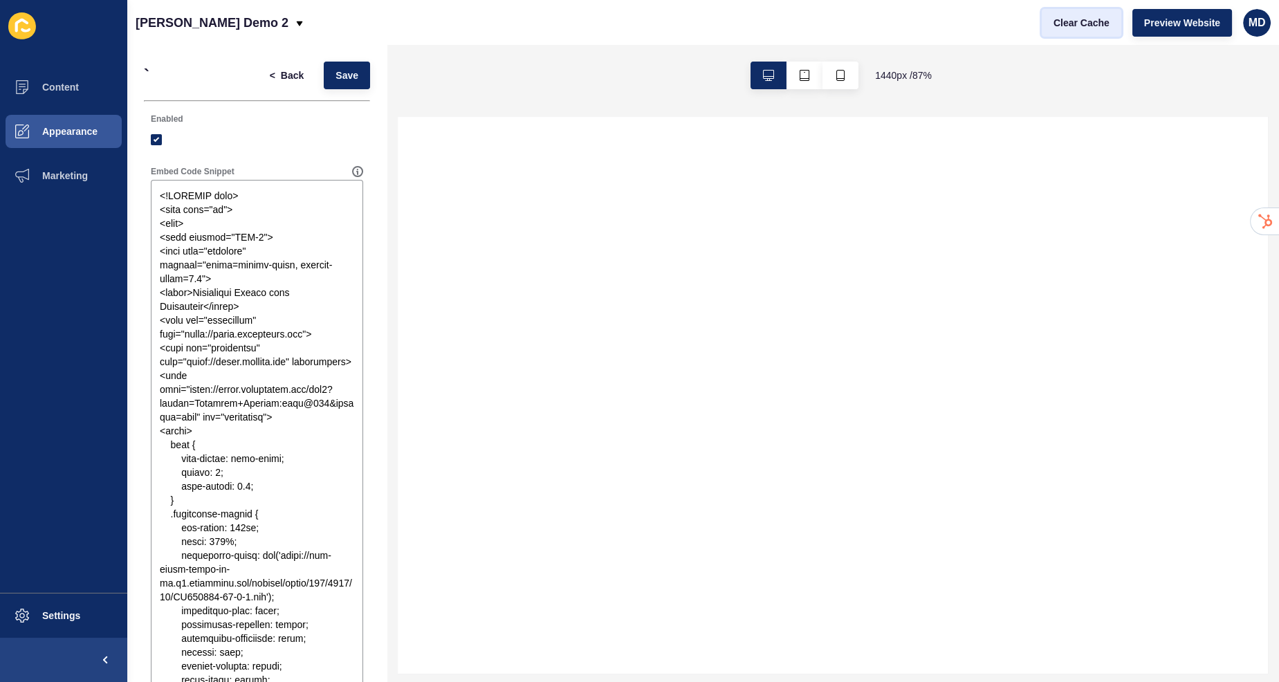
click at [1075, 15] on button "Clear Cache" at bounding box center [1081, 23] width 80 height 28
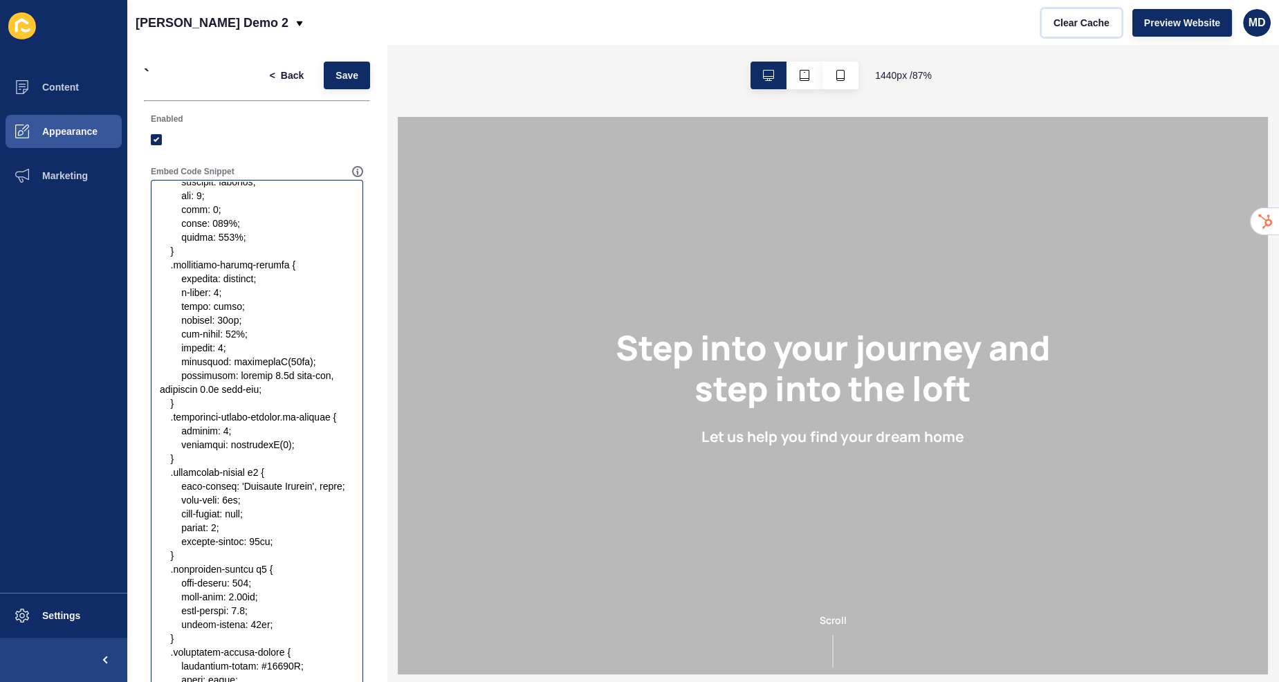
scroll to position [629, 0]
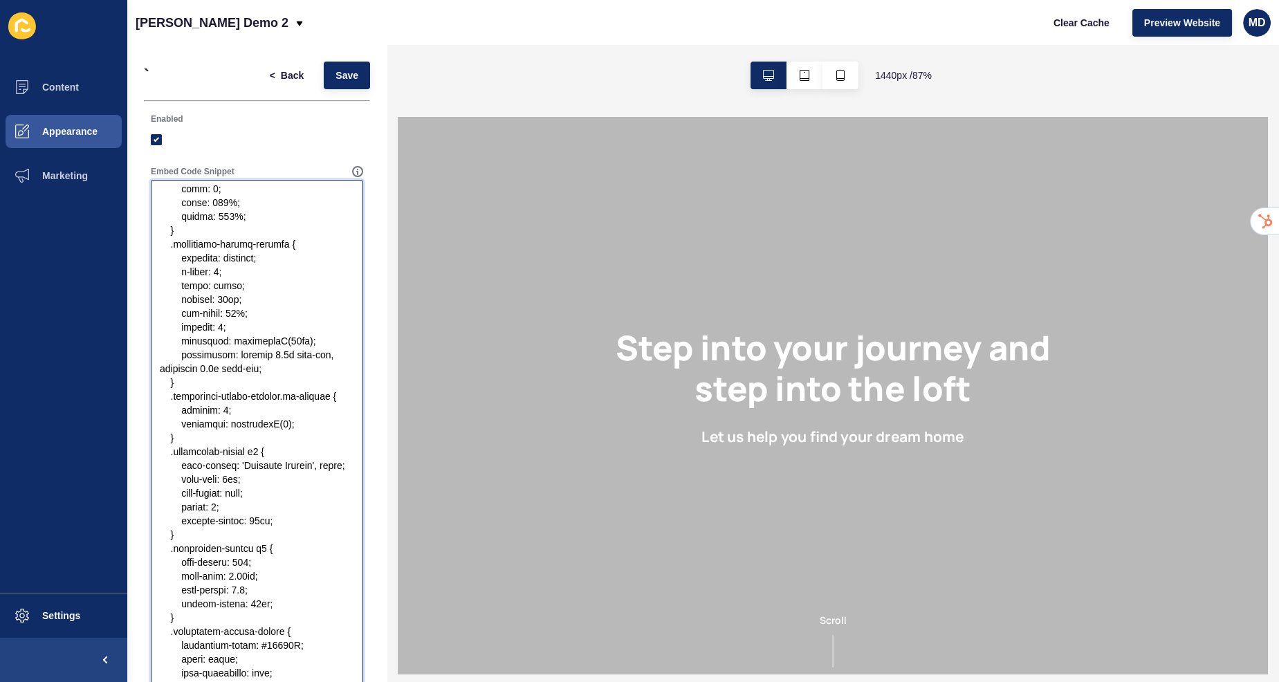
click at [238, 566] on textarea "Embed Code Snippet" at bounding box center [257, 458] width 208 height 553
click at [239, 575] on textarea "Embed Code Snippet" at bounding box center [257, 458] width 208 height 553
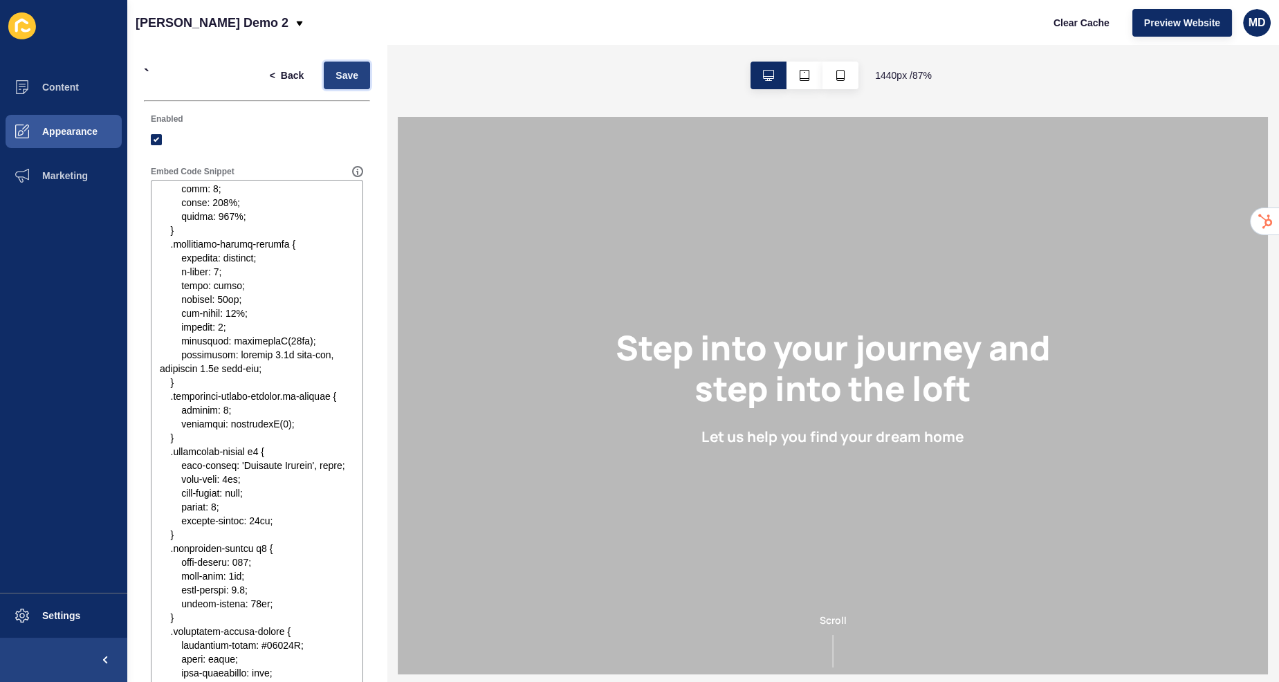
click at [342, 77] on span "Save" at bounding box center [346, 75] width 23 height 14
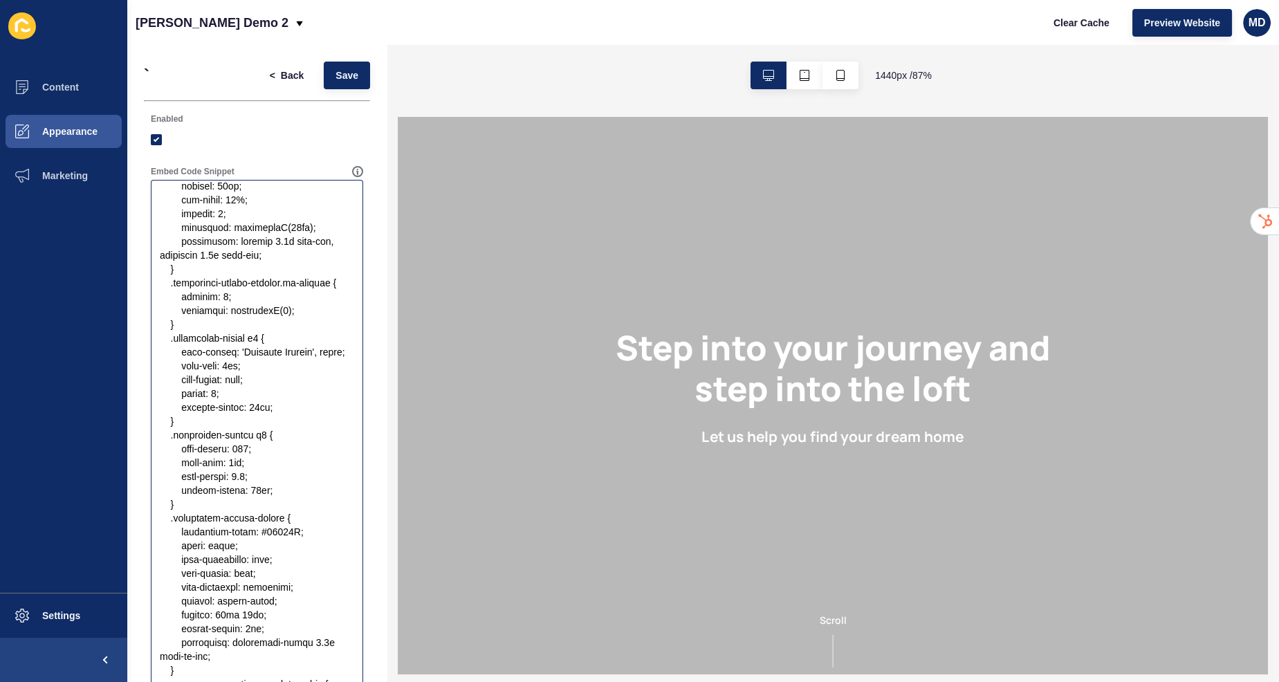
scroll to position [749, 0]
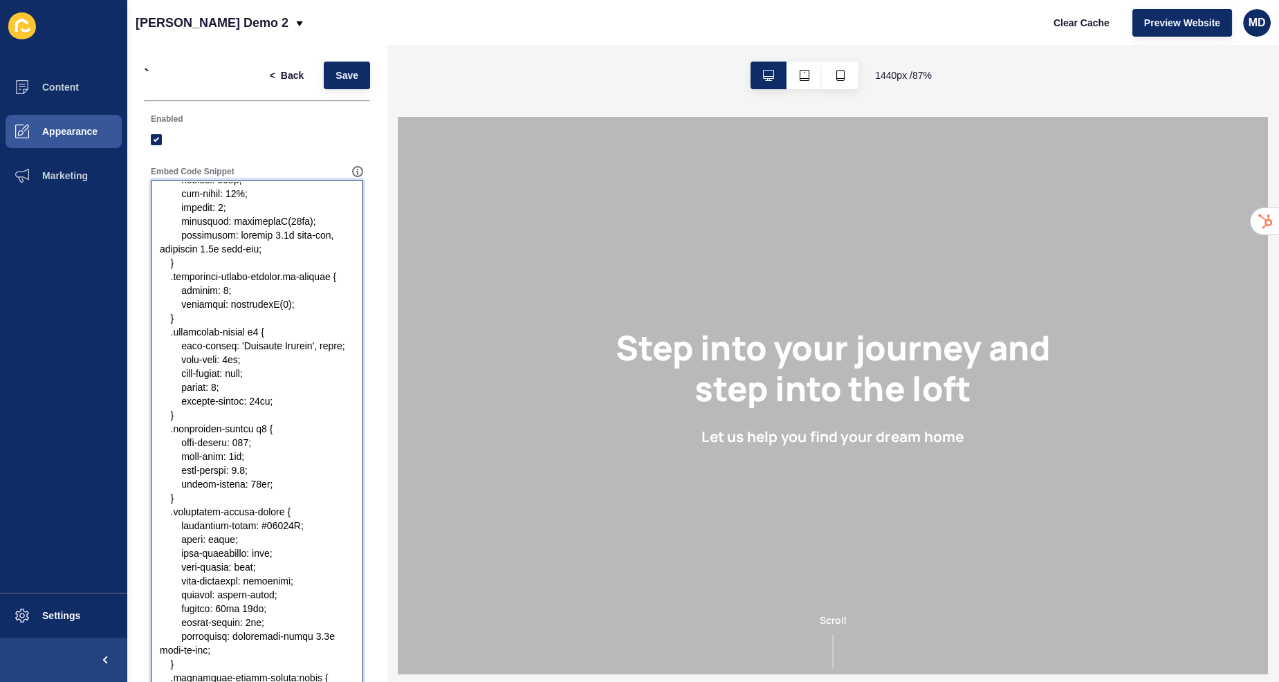
click at [223, 328] on textarea "Embed Code Snippet" at bounding box center [257, 458] width 208 height 553
paste textarea "1.25"
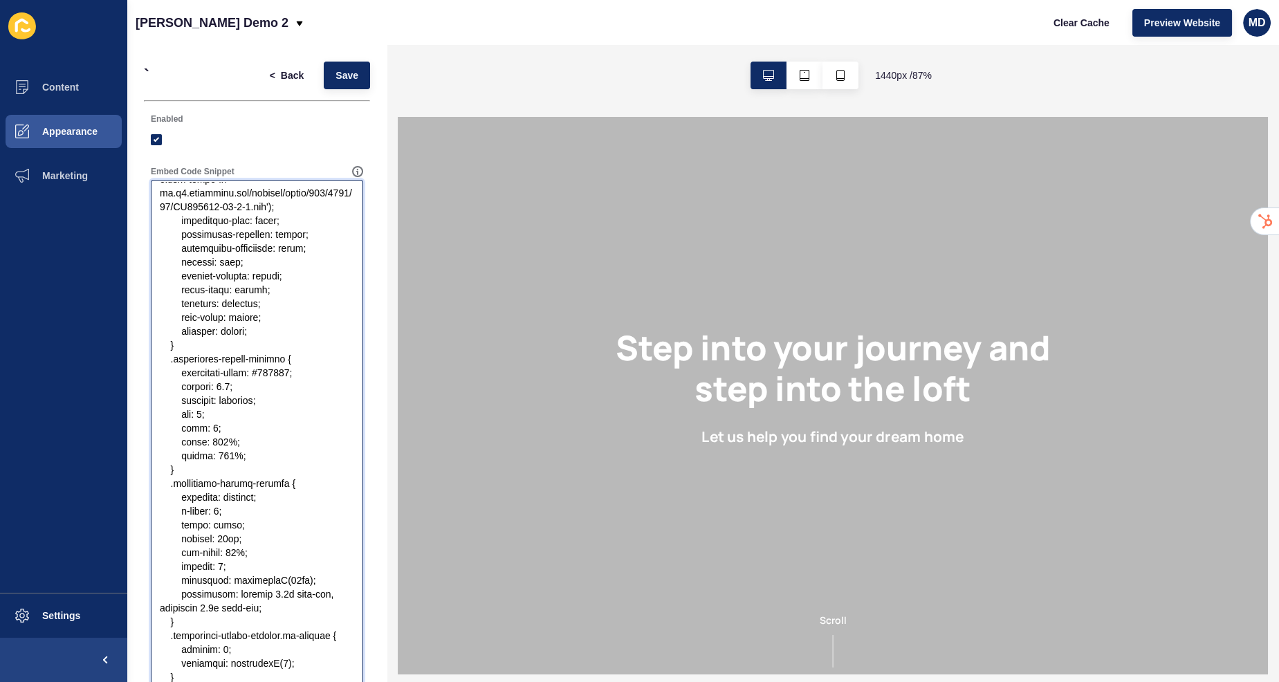
scroll to position [392, 0]
click at [210, 498] on textarea "Embed Code Snippet" at bounding box center [257, 458] width 208 height 553
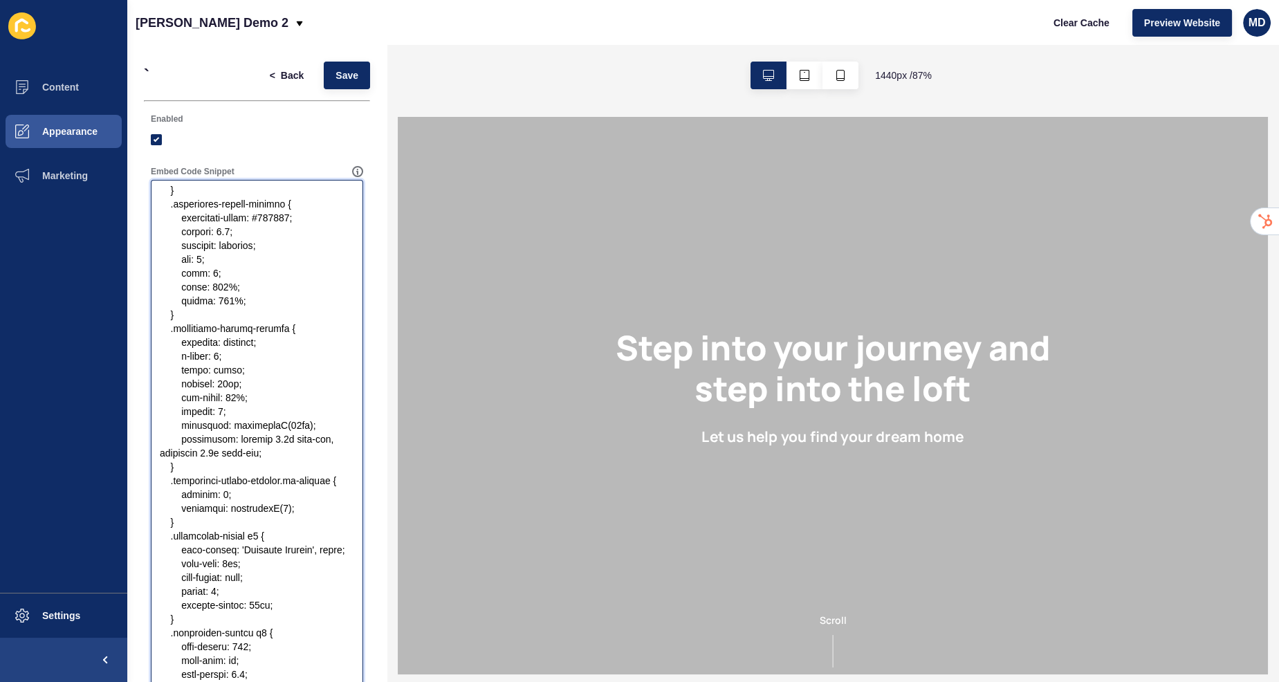
scroll to position [651, 0]
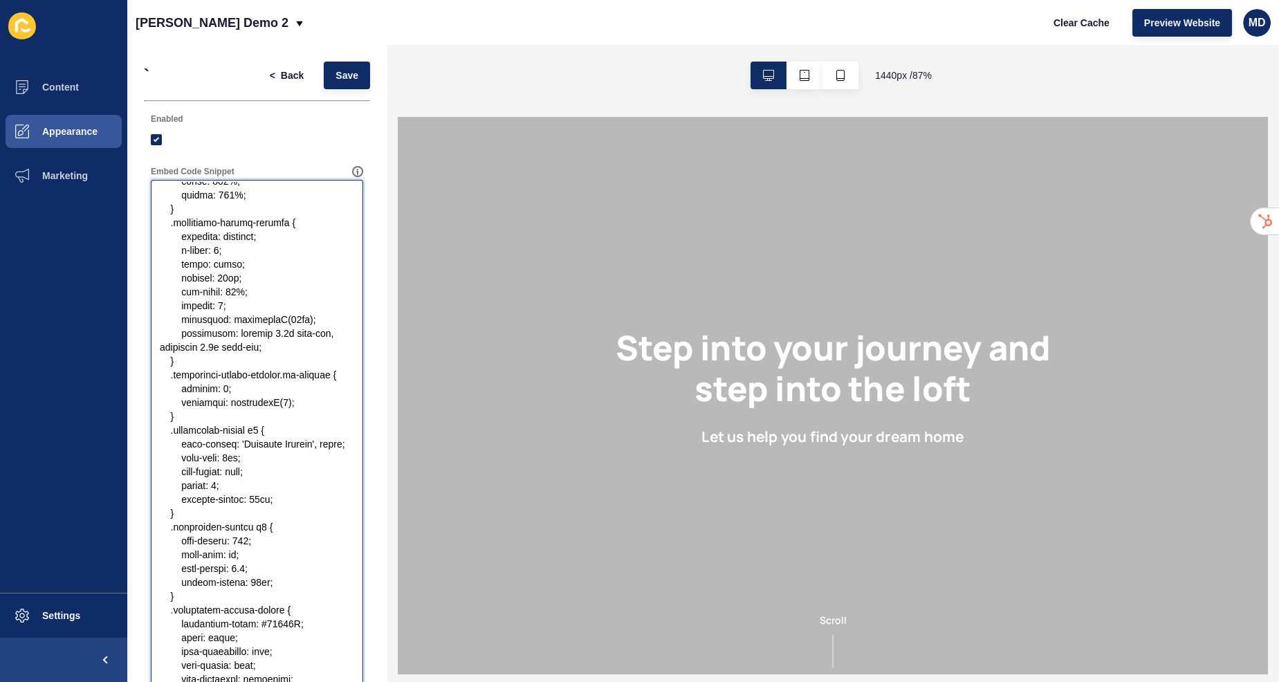
click at [211, 420] on textarea "Embed Code Snippet" at bounding box center [257, 458] width 208 height 553
click at [192, 542] on textarea "Embed Code Snippet" at bounding box center [257, 458] width 208 height 553
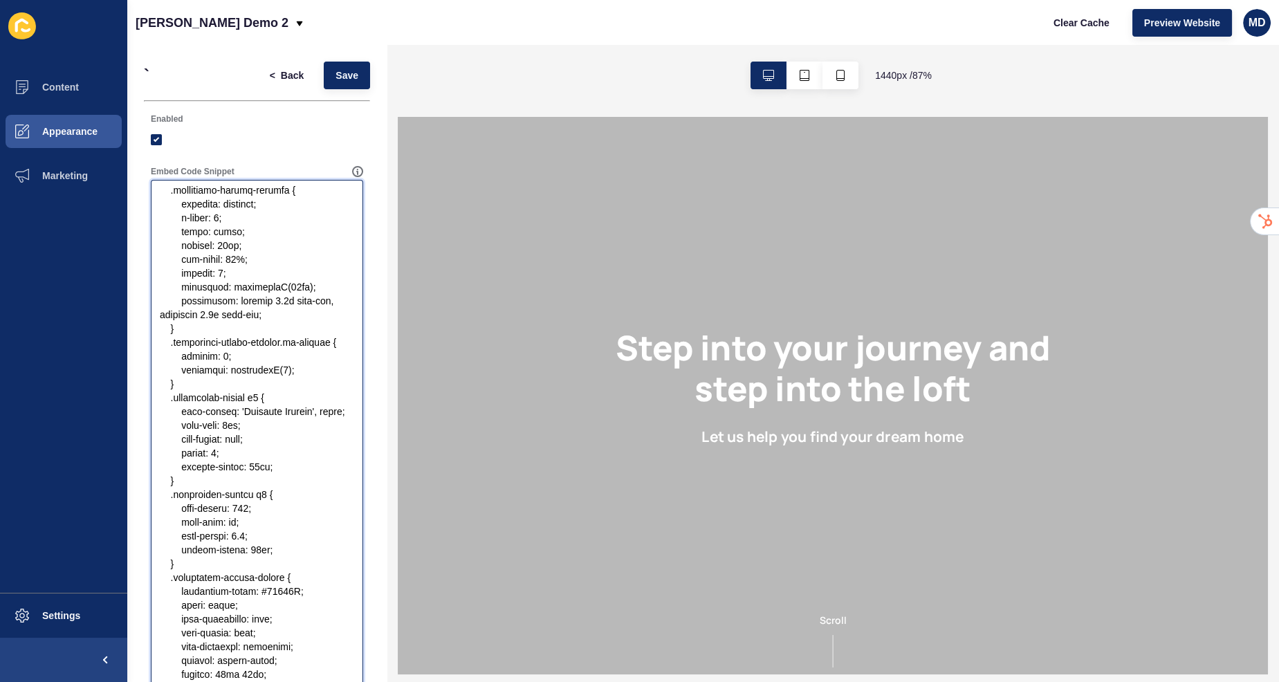
scroll to position [706, 0]
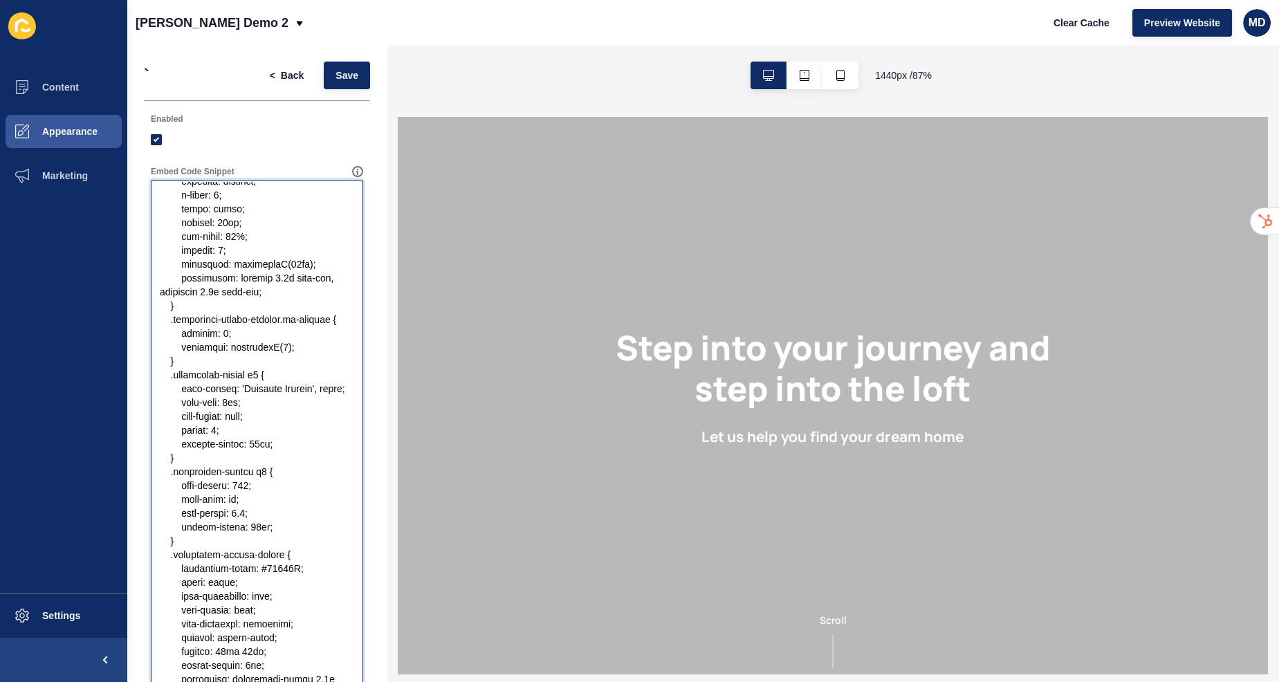
click at [192, 521] on textarea "Embed Code Snippet" at bounding box center [257, 458] width 208 height 553
click at [231, 502] on textarea "Embed Code Snippet" at bounding box center [257, 458] width 208 height 553
click at [223, 505] on textarea "Embed Code Snippet" at bounding box center [257, 458] width 208 height 553
click at [223, 503] on textarea "Embed Code Snippet" at bounding box center [257, 458] width 208 height 553
type textarea "<!DOCTYPE html> <html lang="en"> <head> <meta charset="UTF-8"> <meta name="view…"
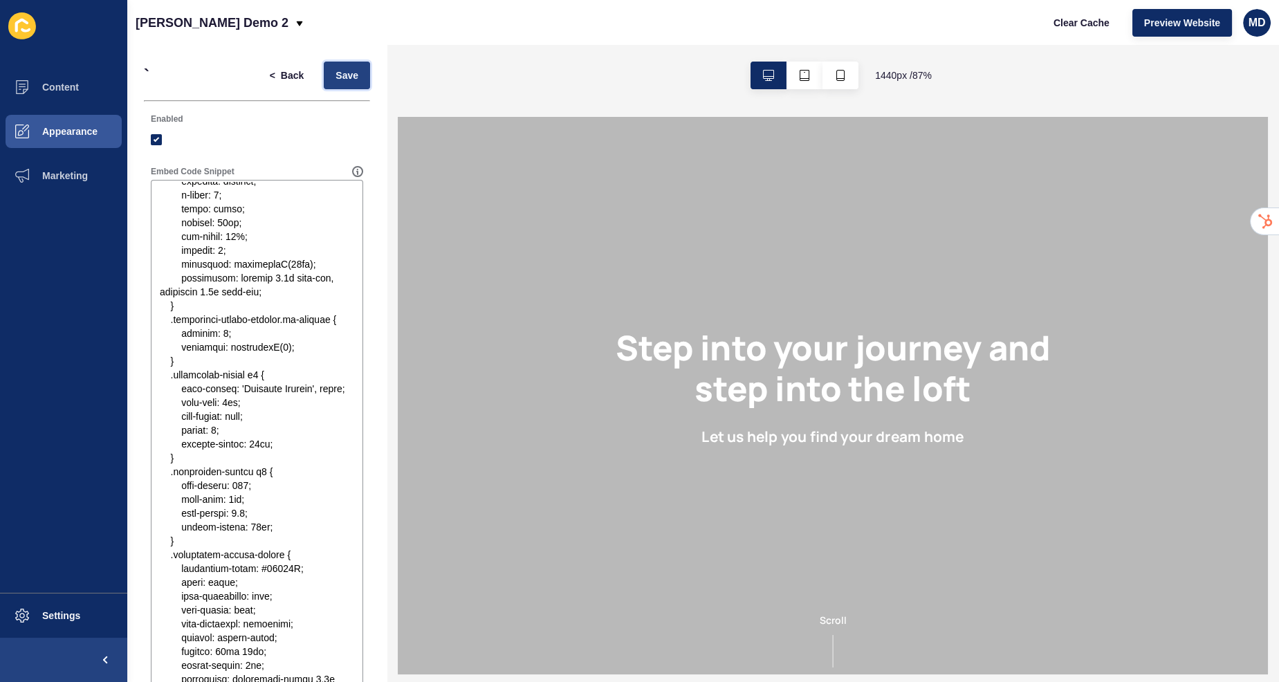
click at [343, 73] on span "Save" at bounding box center [346, 75] width 23 height 14
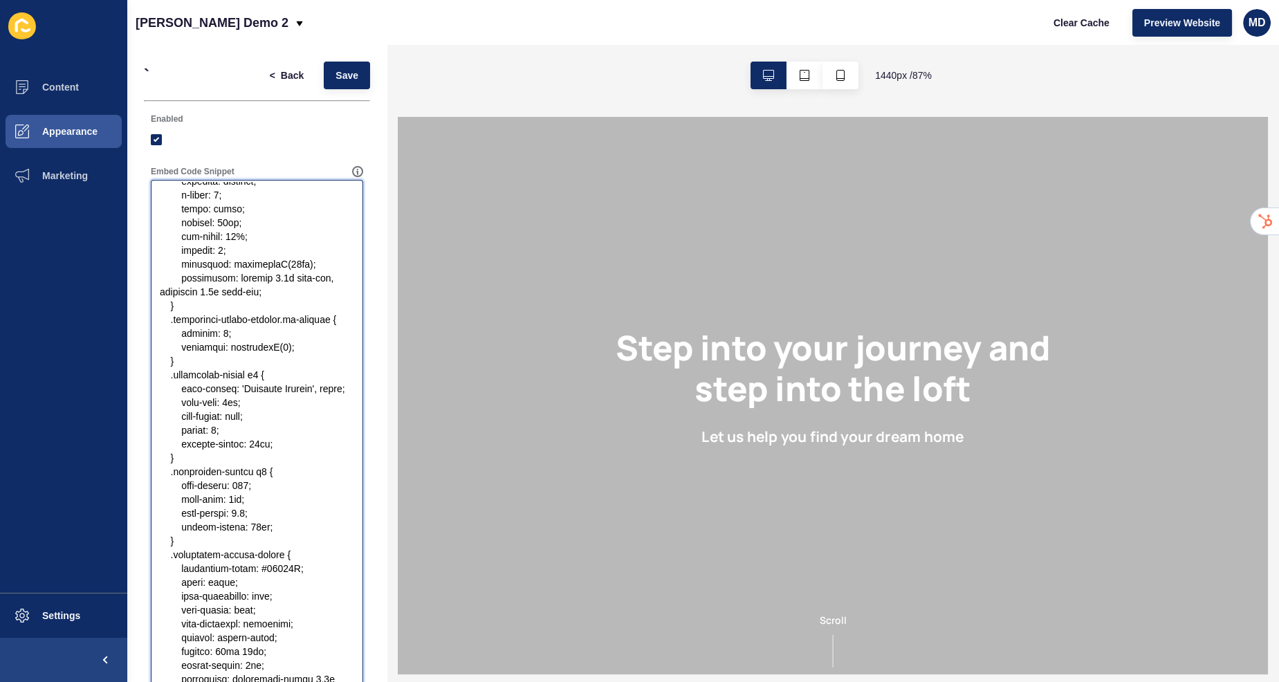
click at [243, 228] on textarea "Embed Code Snippet" at bounding box center [257, 458] width 208 height 553
click at [234, 423] on textarea "Embed Code Snippet" at bounding box center [257, 458] width 208 height 553
